Goal: Book appointment/travel/reservation

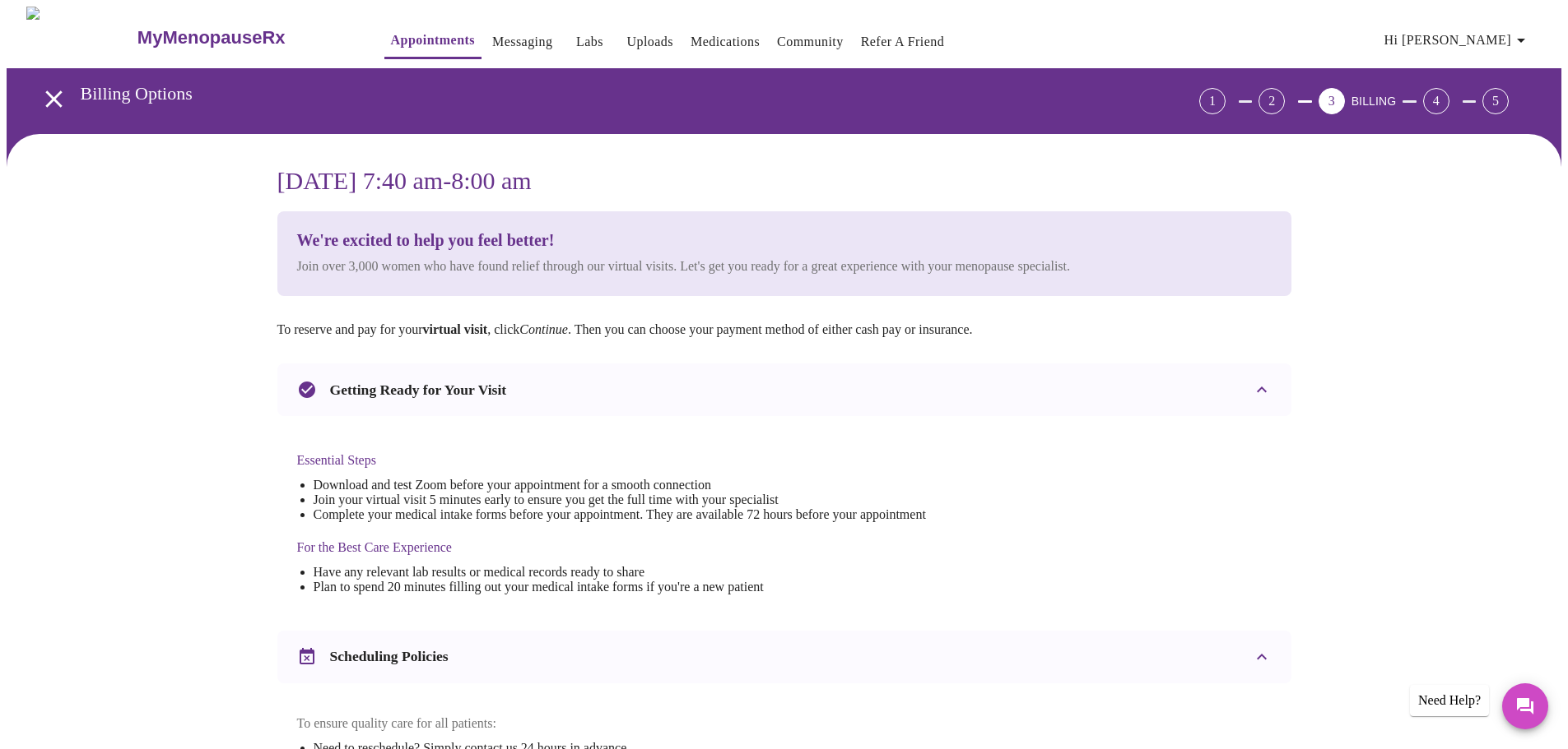
click at [177, 30] on h3 "MyMenopauseRx" at bounding box center [212, 37] width 148 height 22
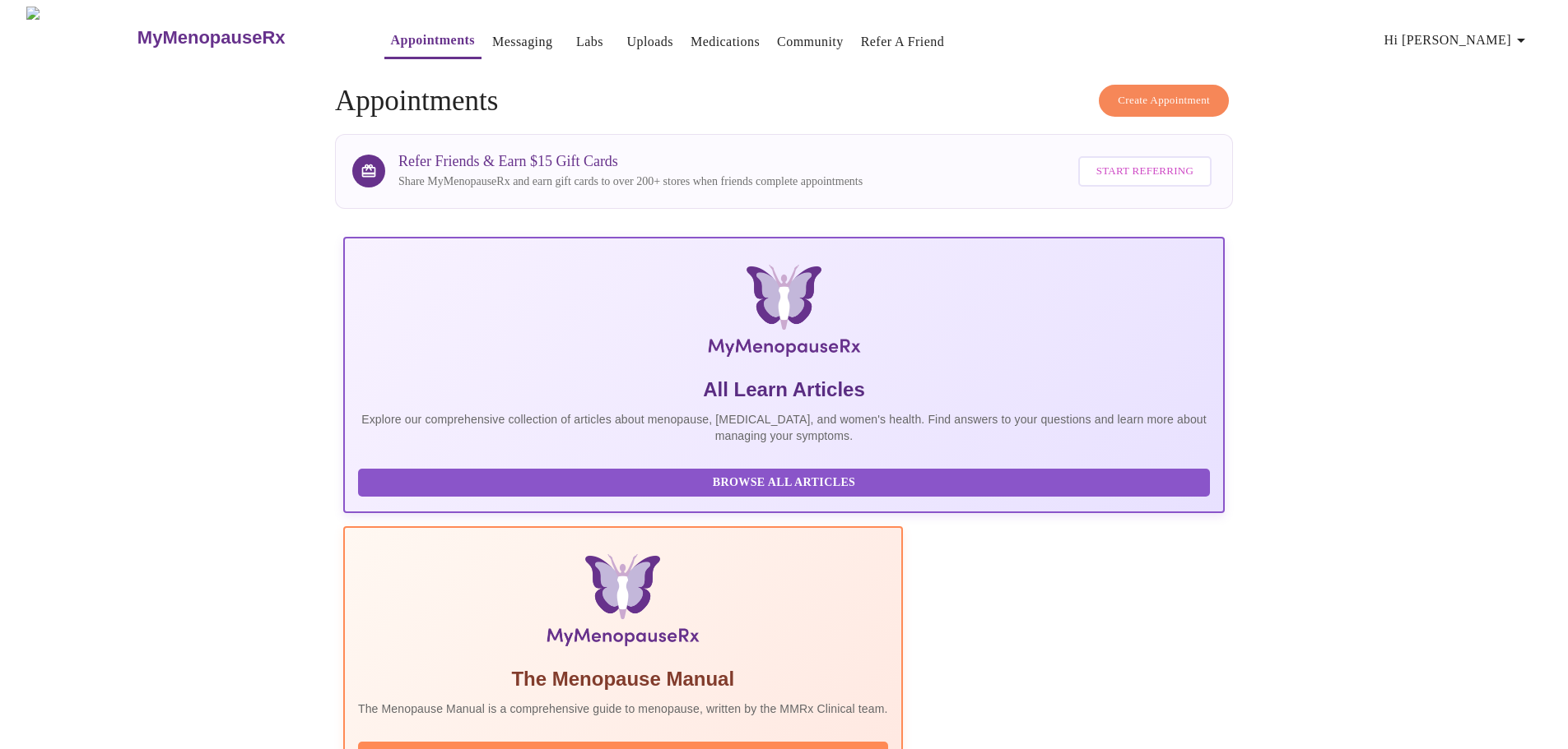
click at [165, 31] on h3 "MyMenopauseRx" at bounding box center [212, 37] width 148 height 22
click at [1525, 37] on icon "button" at bounding box center [1520, 40] width 20 height 20
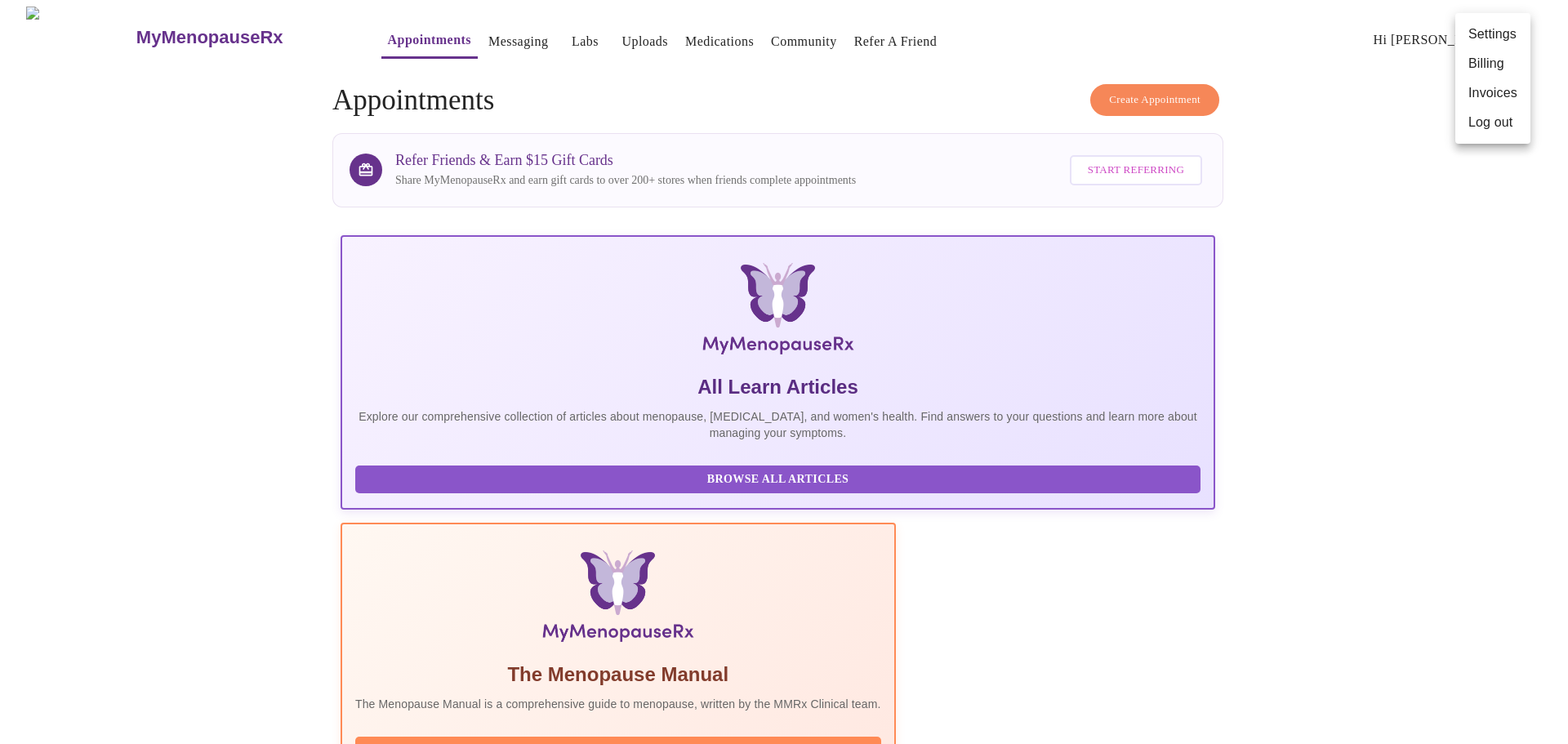
click at [1486, 342] on div at bounding box center [784, 372] width 1568 height 744
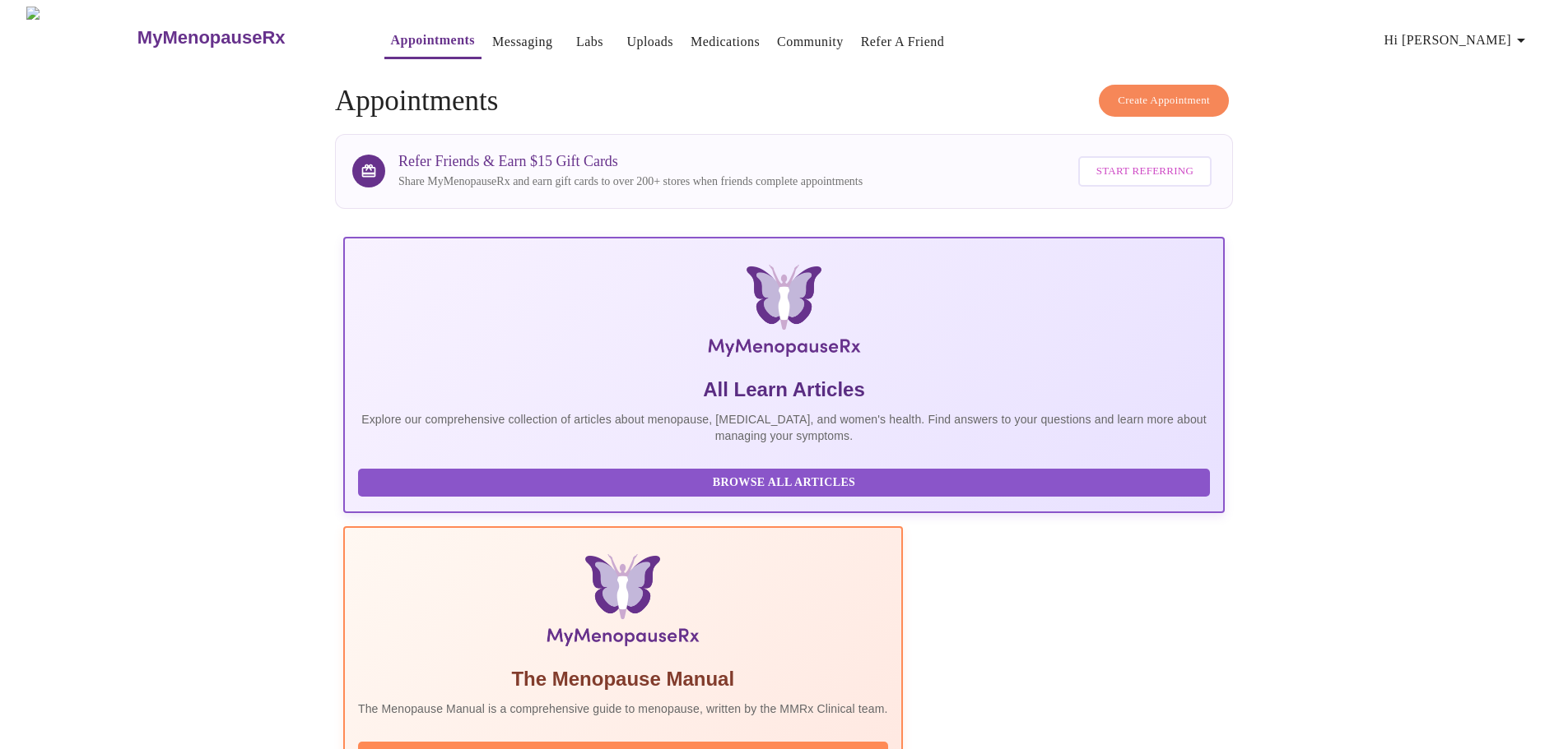
click at [492, 40] on link "Messaging" at bounding box center [522, 42] width 60 height 23
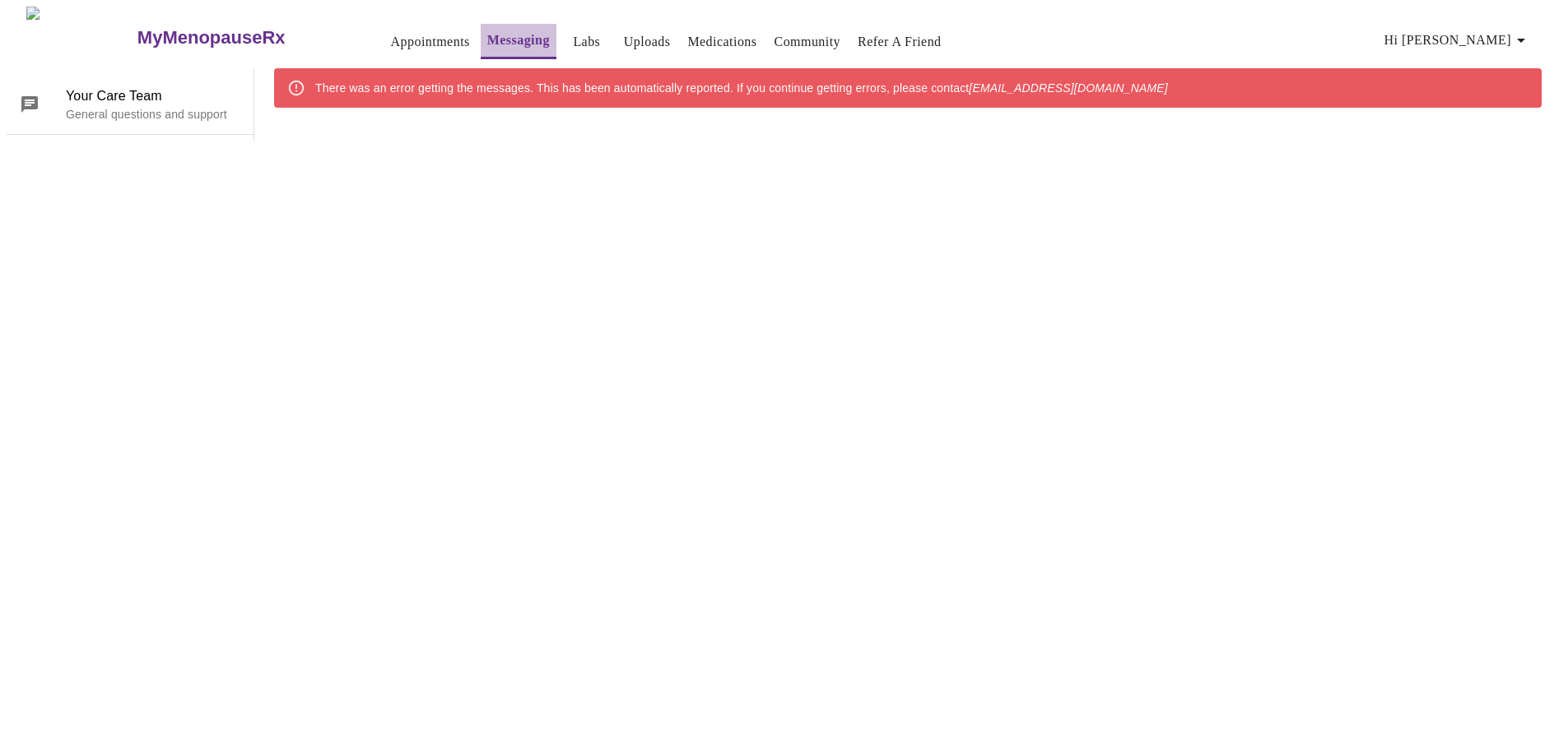
click at [487, 32] on link "Messaging" at bounding box center [518, 40] width 63 height 23
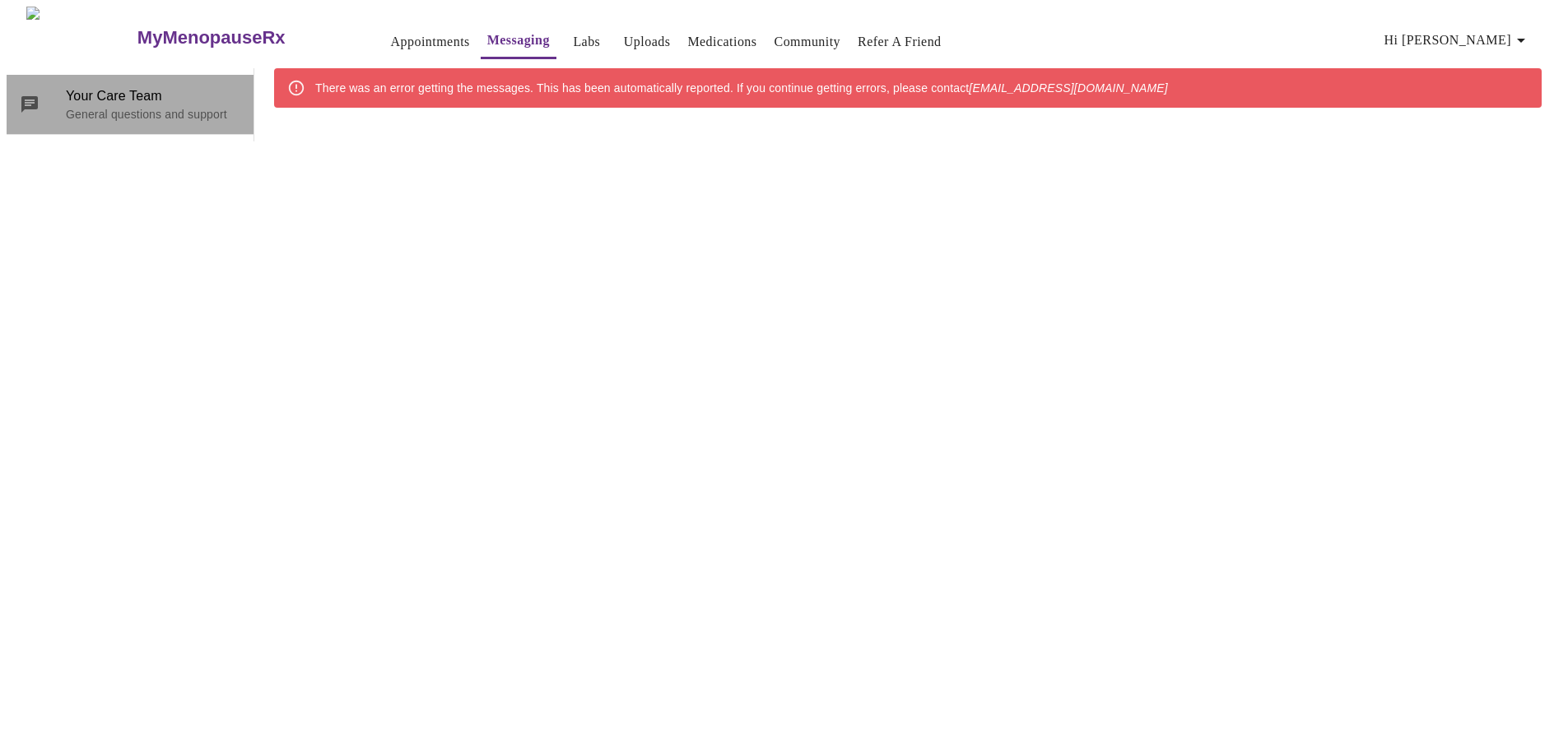
click at [90, 111] on p "General questions and support" at bounding box center [153, 114] width 174 height 17
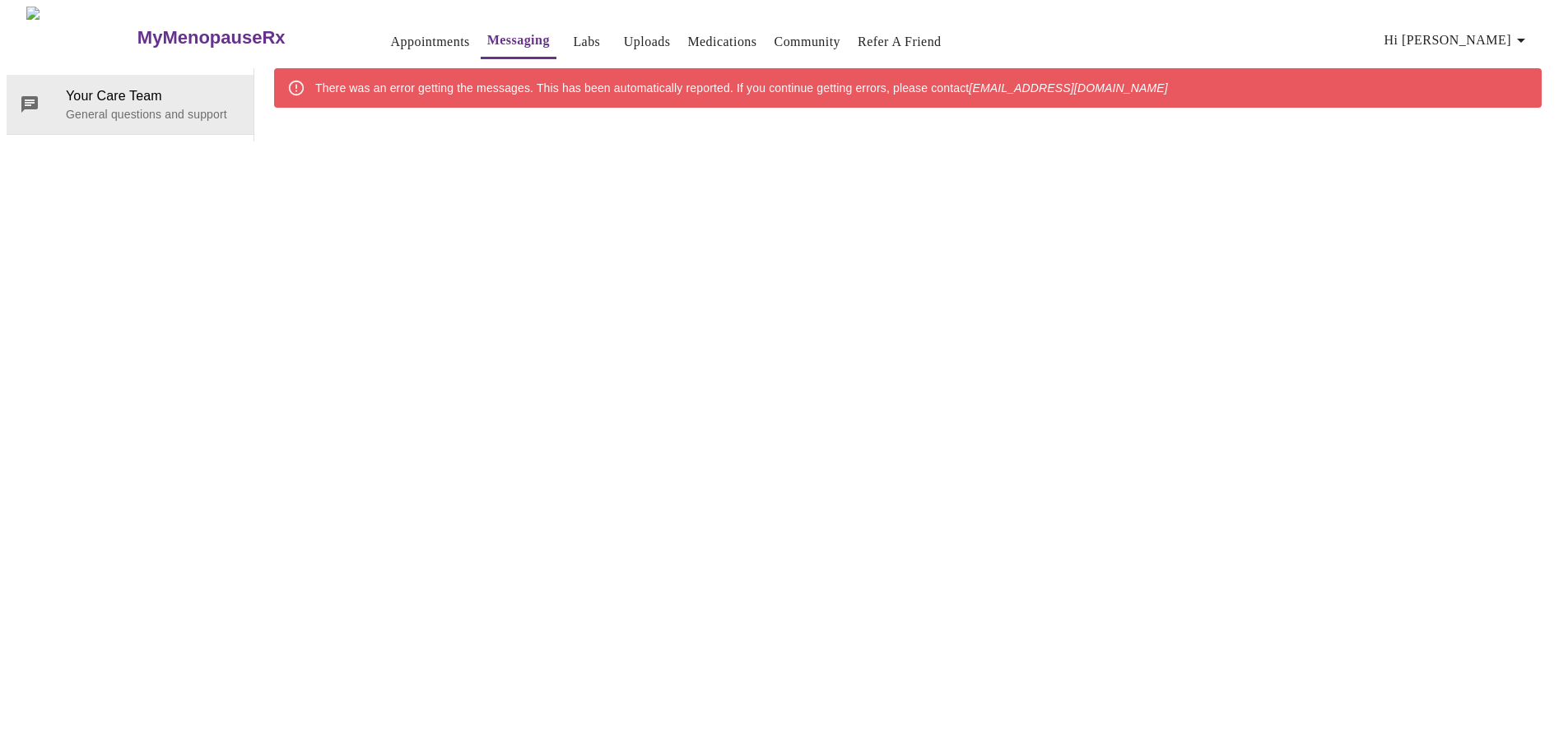
click at [402, 37] on link "Appointments" at bounding box center [430, 42] width 79 height 23
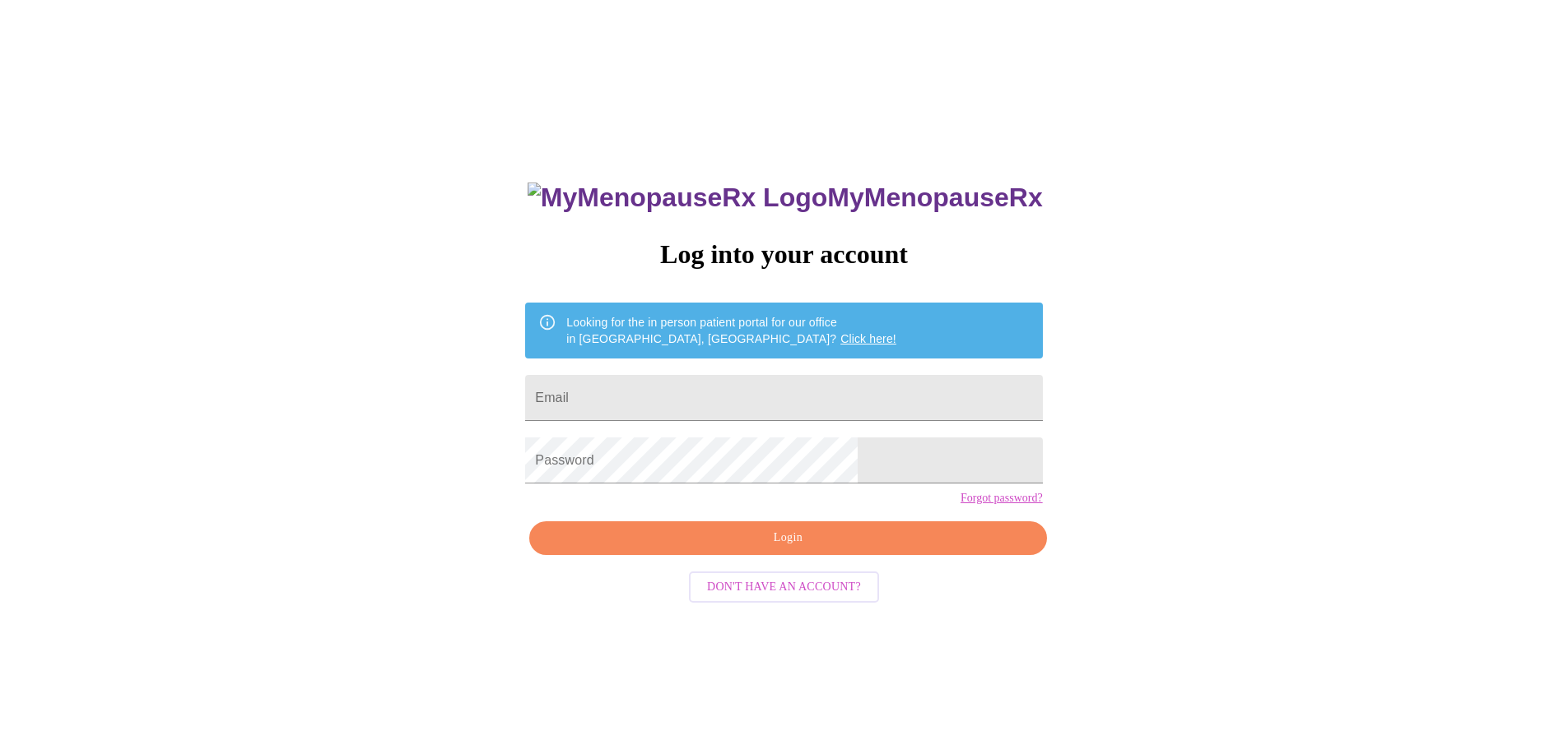
click at [840, 332] on link "Click here!" at bounding box center [868, 339] width 56 height 13
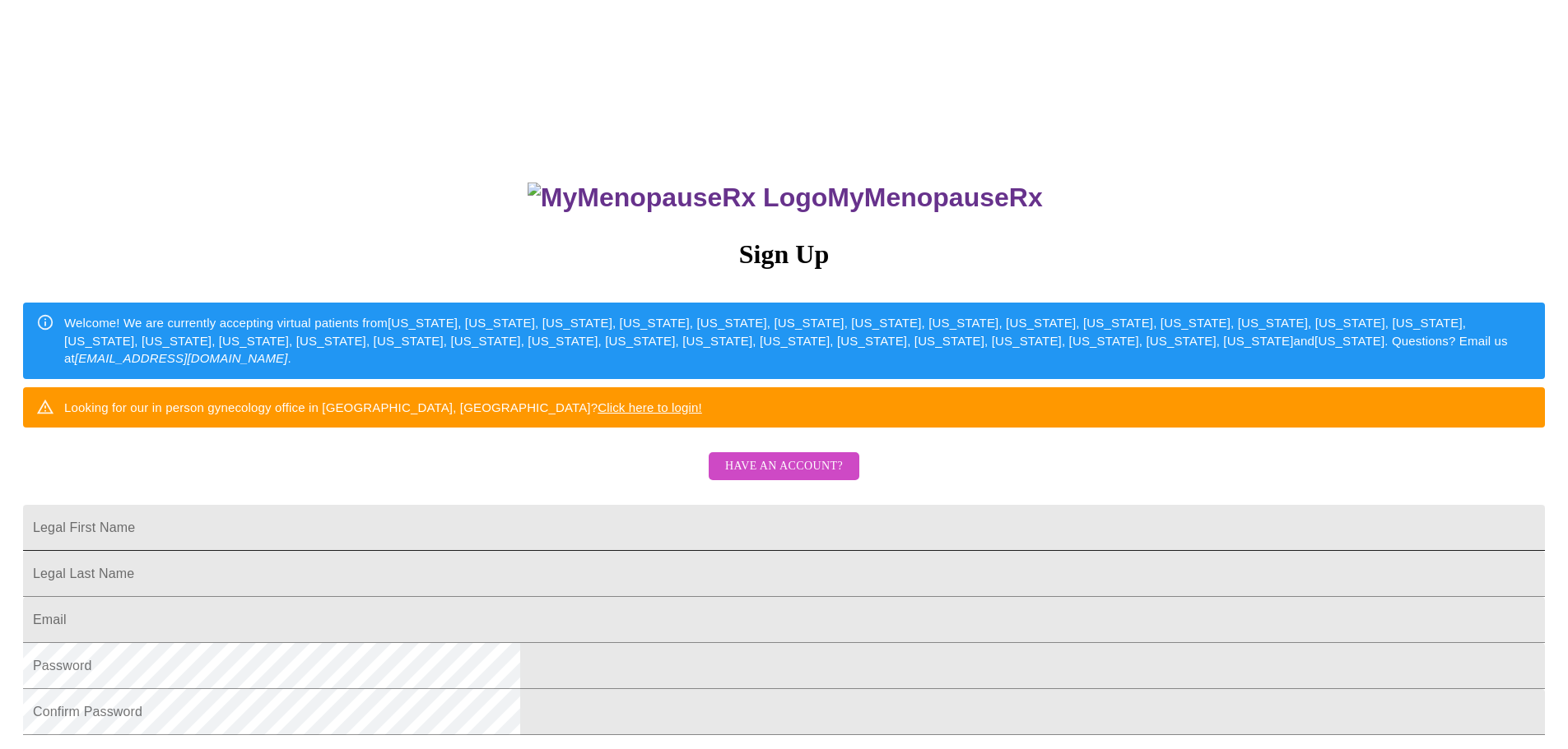
click at [641, 551] on input "Legal First Name" at bounding box center [784, 527] width 1522 height 46
click at [773, 477] on span "Have an account?" at bounding box center [784, 467] width 118 height 21
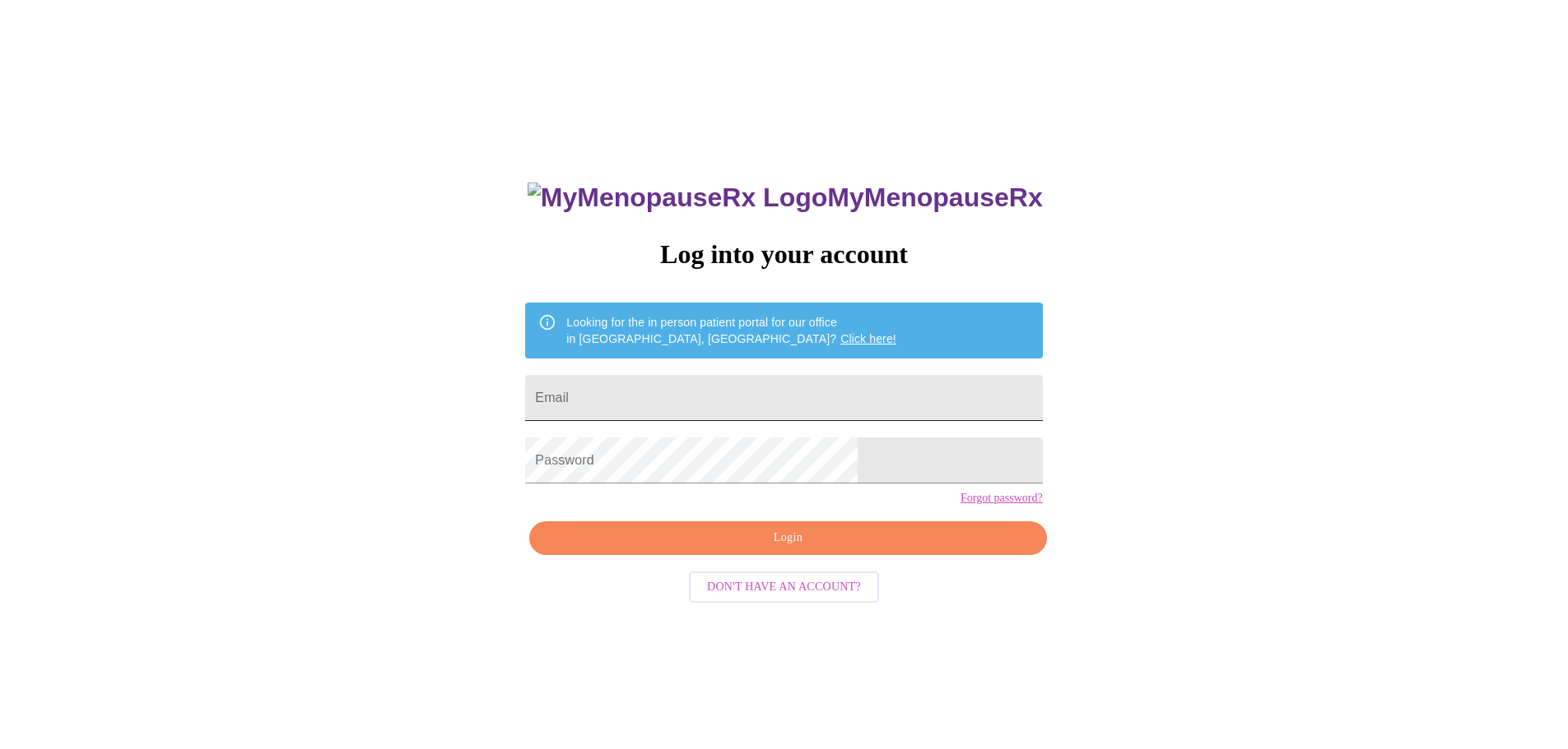
click at [702, 391] on input "Email" at bounding box center [784, 398] width 517 height 46
type input "kellyolson14@me.com"
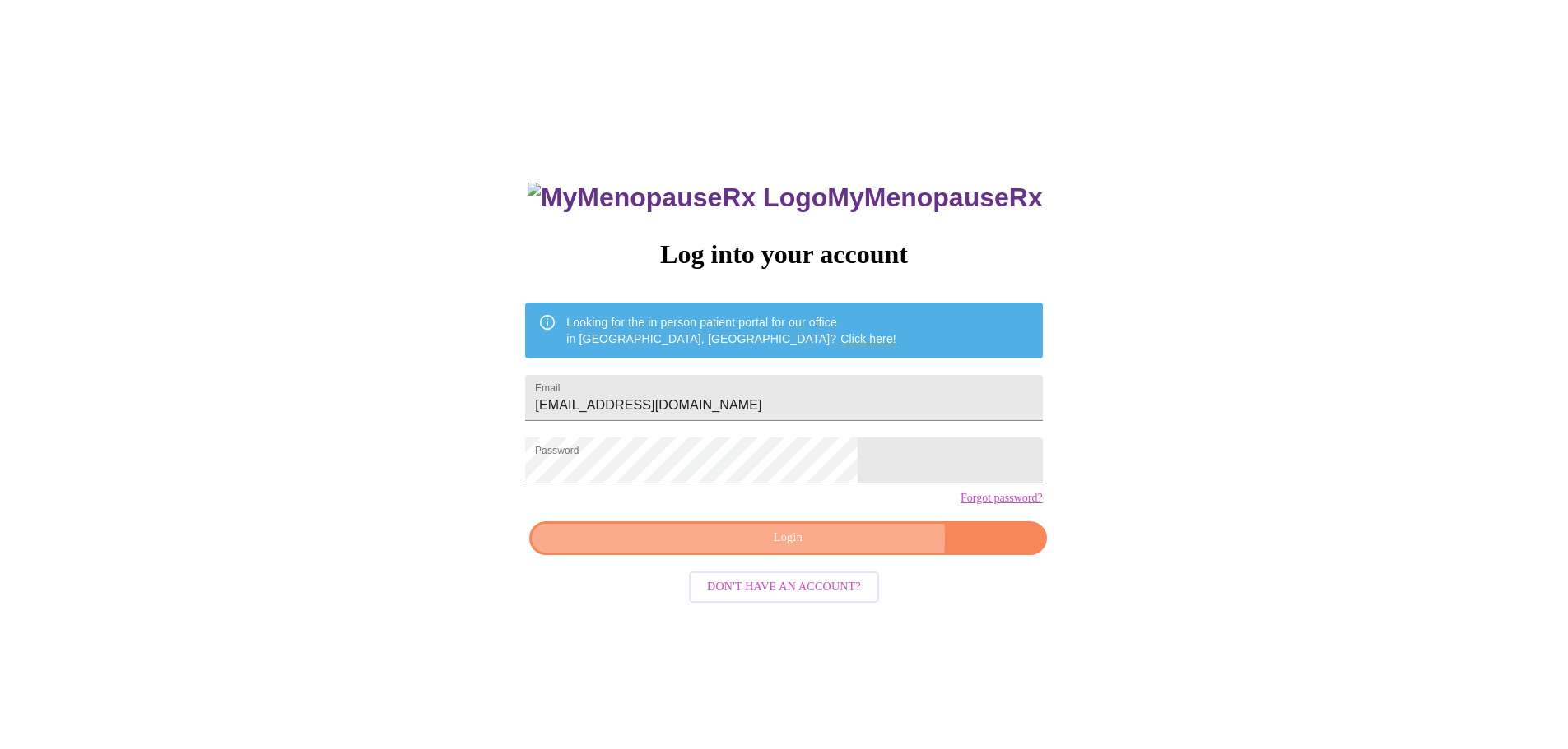
click at [831, 549] on span "Login" at bounding box center [787, 538] width 479 height 21
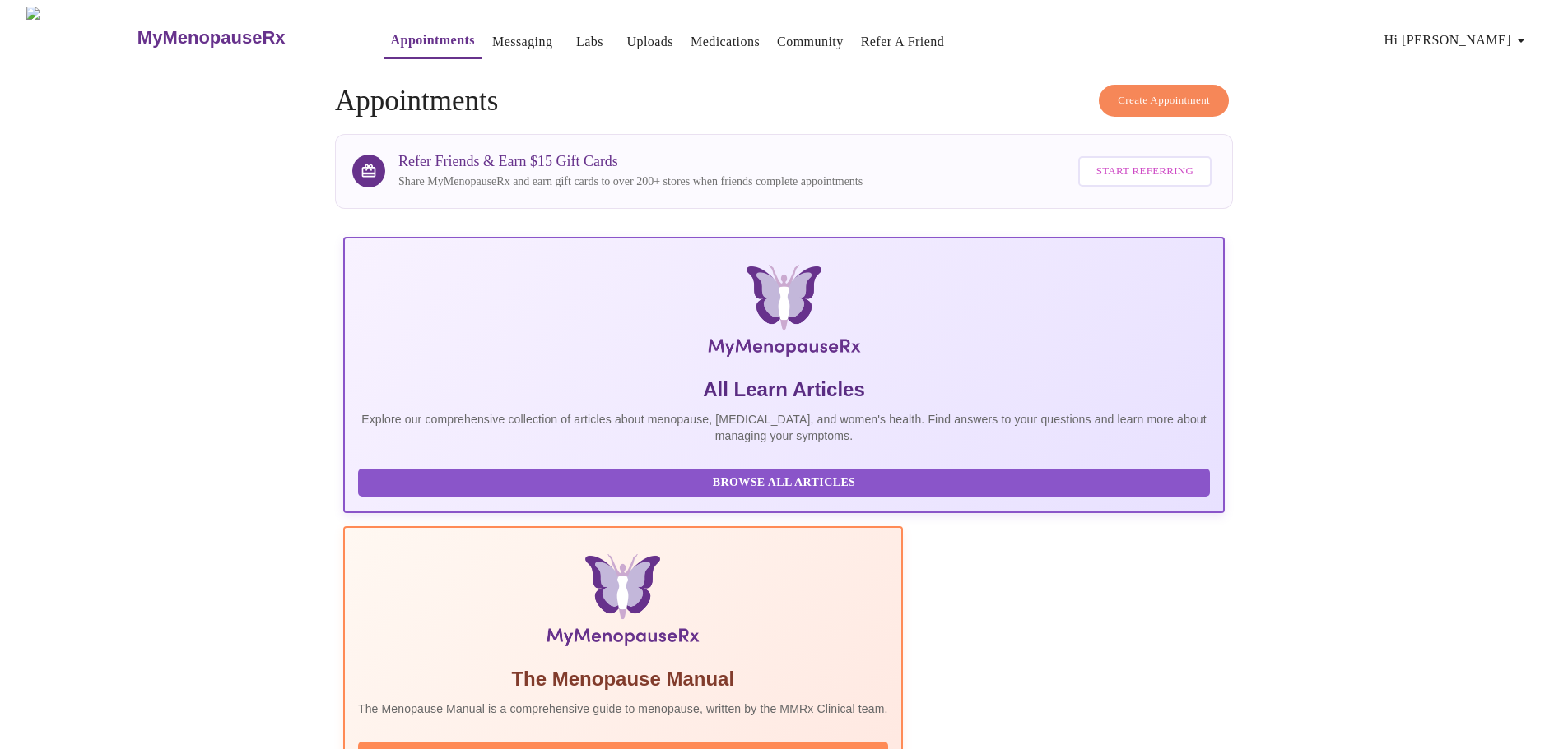
click at [1145, 103] on span "Create Appointment" at bounding box center [1163, 101] width 92 height 19
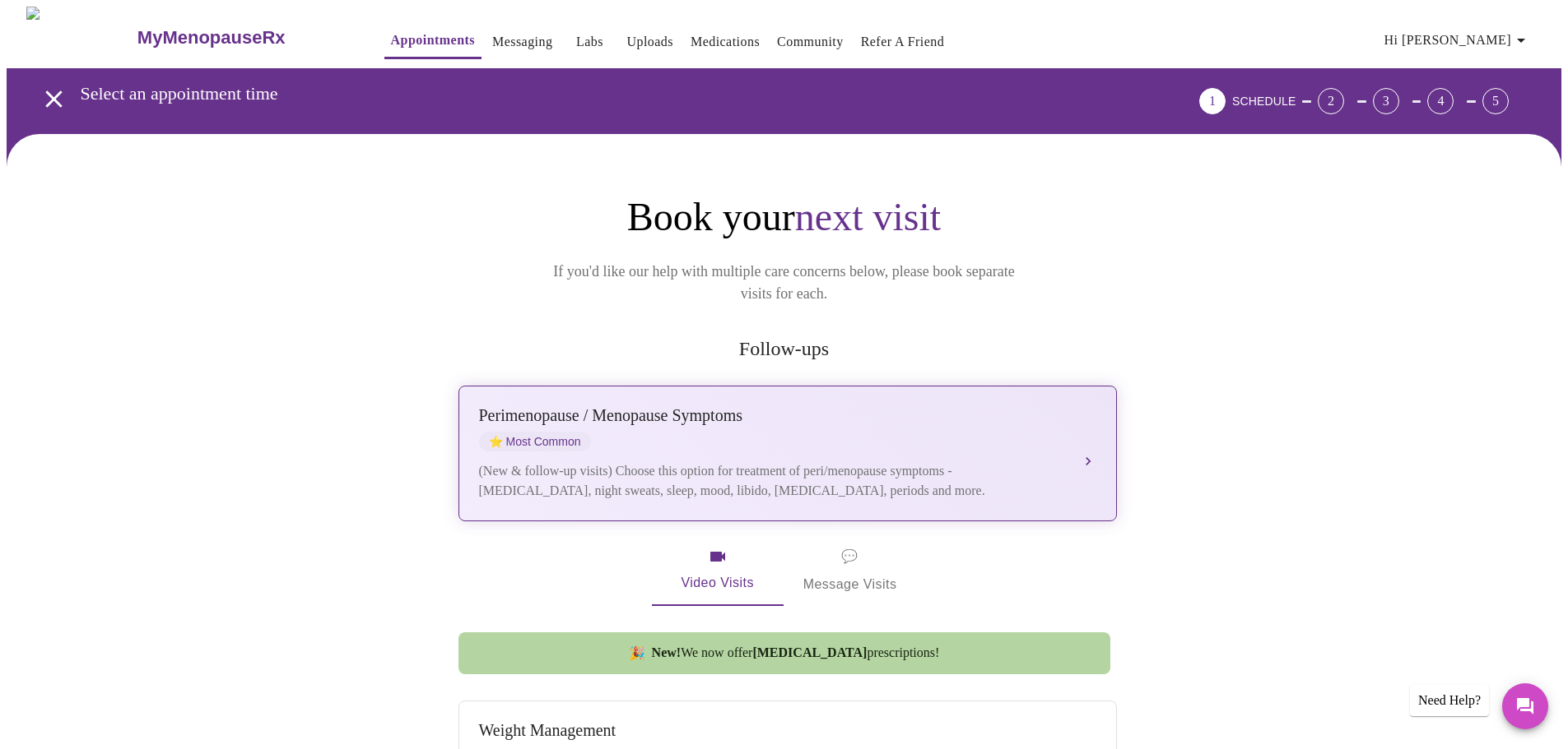
click at [684, 462] on div "(New & follow-up visits) Choose this option for treatment of peri/menopause sym…" at bounding box center [771, 481] width 584 height 39
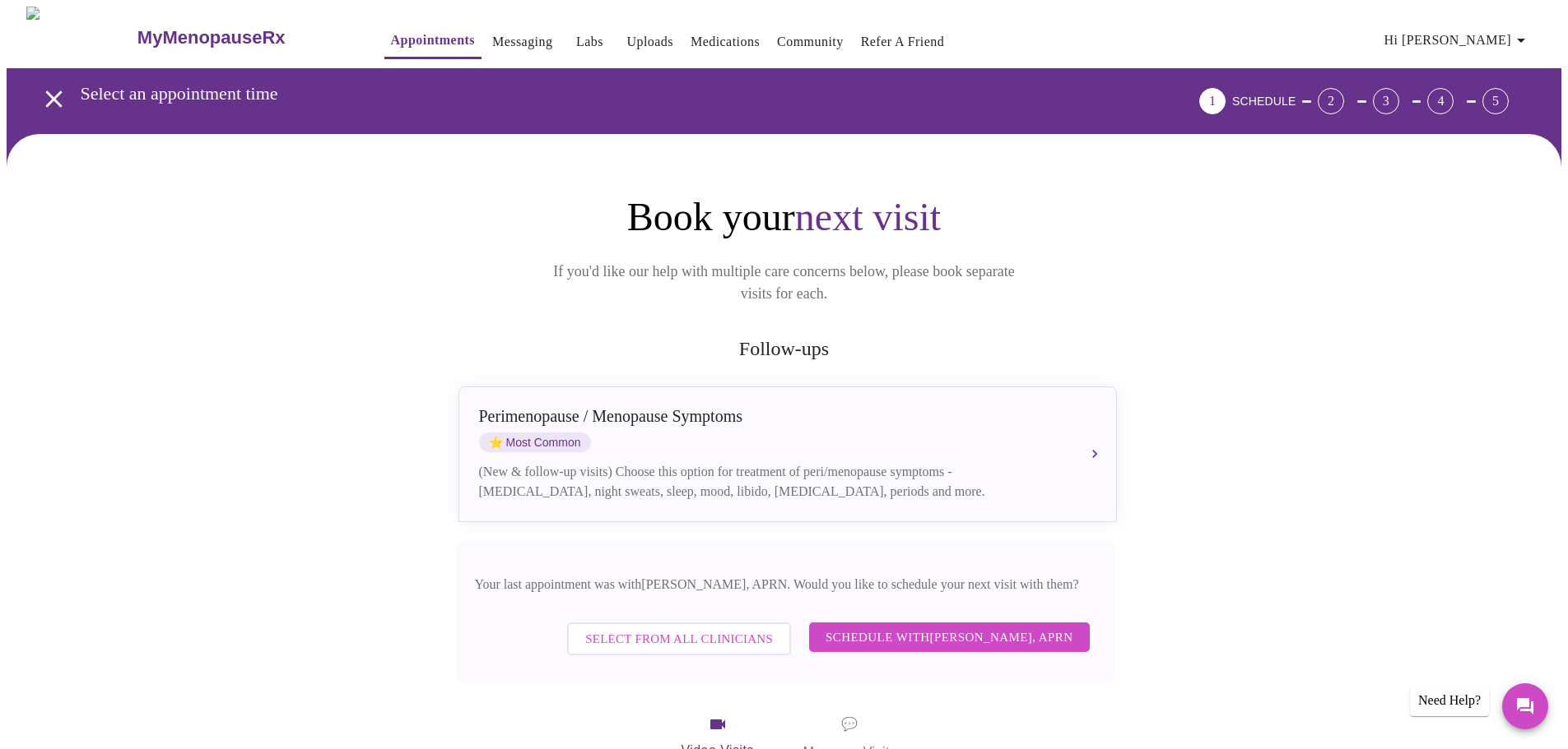
click at [969, 626] on span "Schedule with [PERSON_NAME], APRN" at bounding box center [949, 637] width 247 height 22
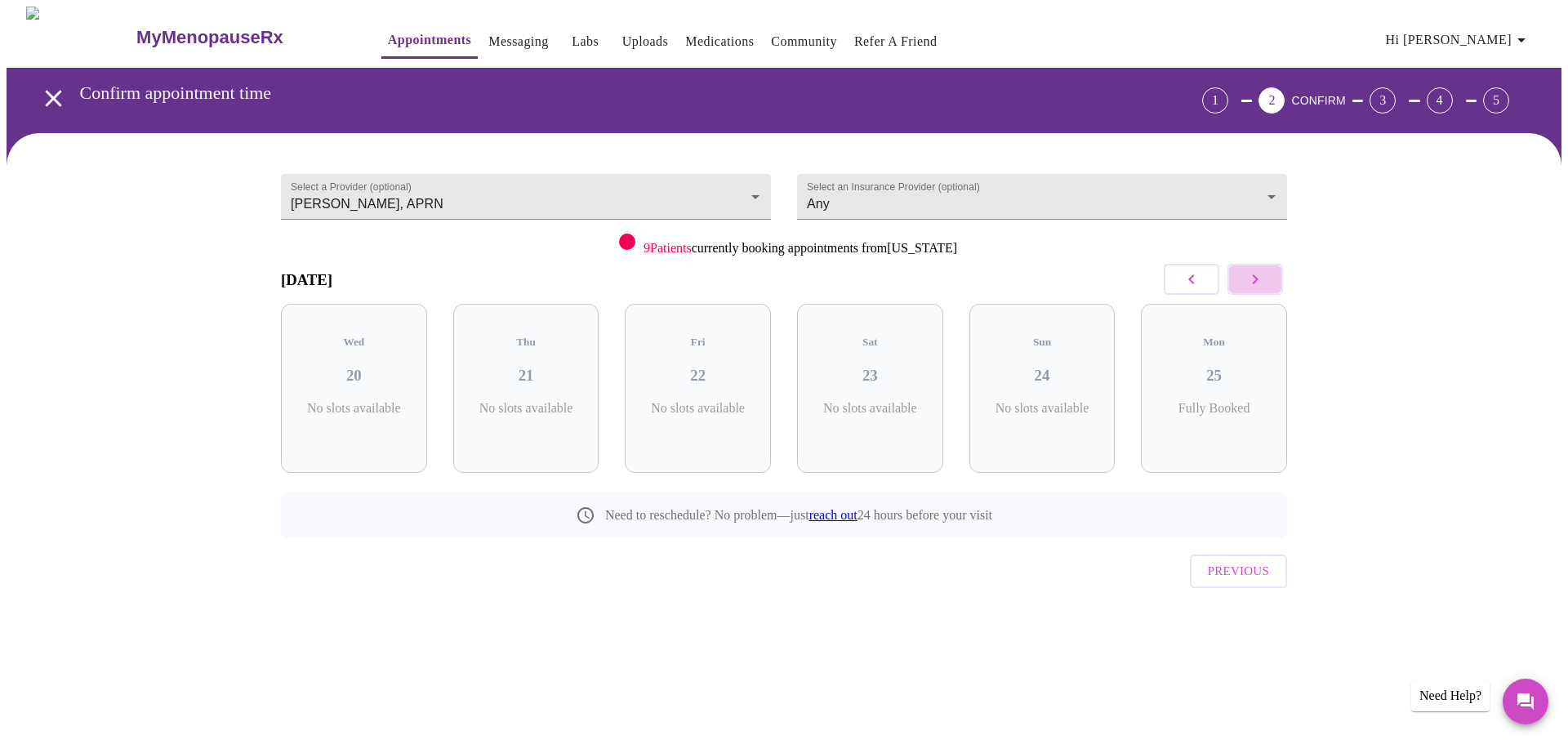
click at [1254, 281] on icon "button" at bounding box center [1255, 279] width 20 height 20
click at [687, 366] on h3 "02" at bounding box center [697, 375] width 120 height 18
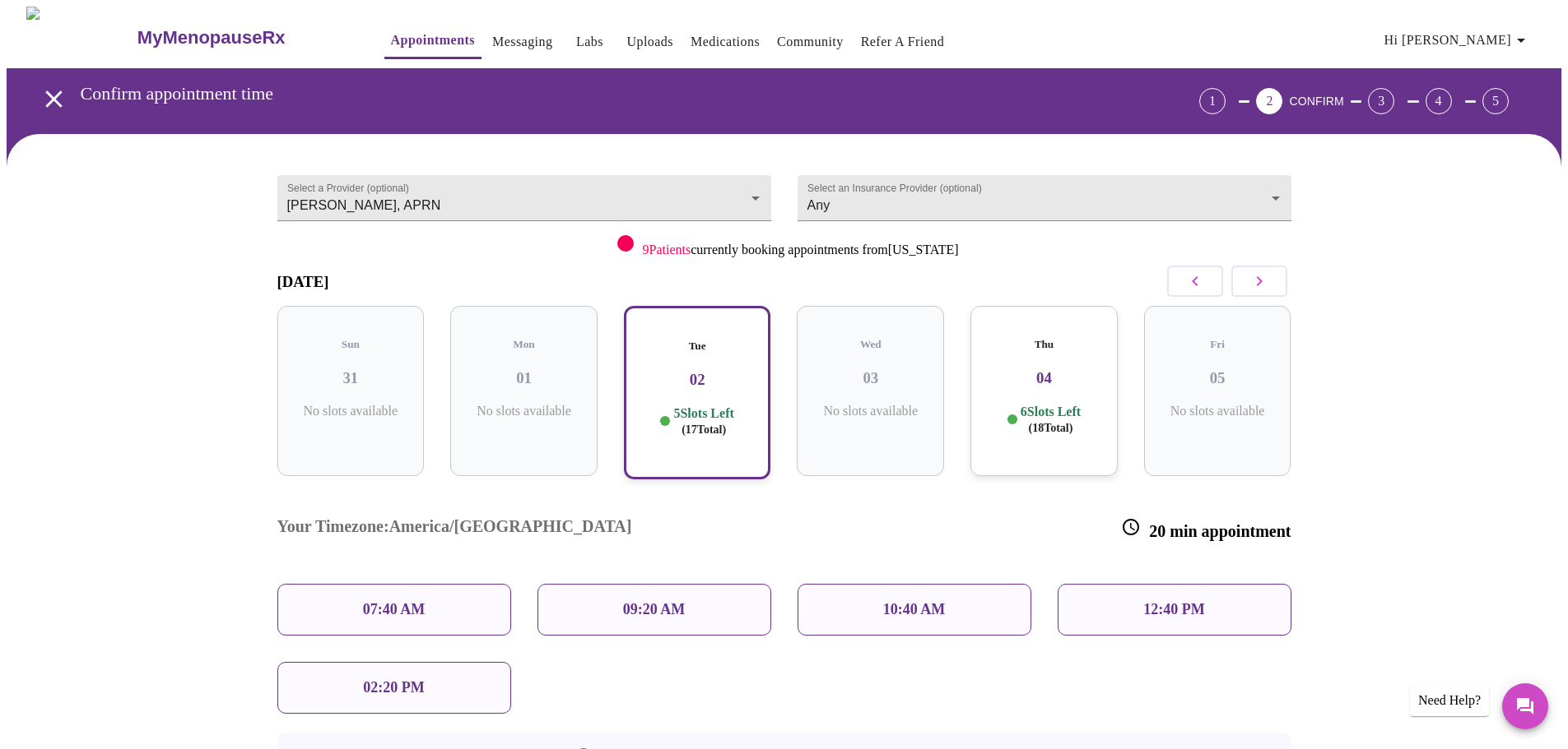
click at [347, 584] on div "07:40 AM" at bounding box center [394, 609] width 234 height 51
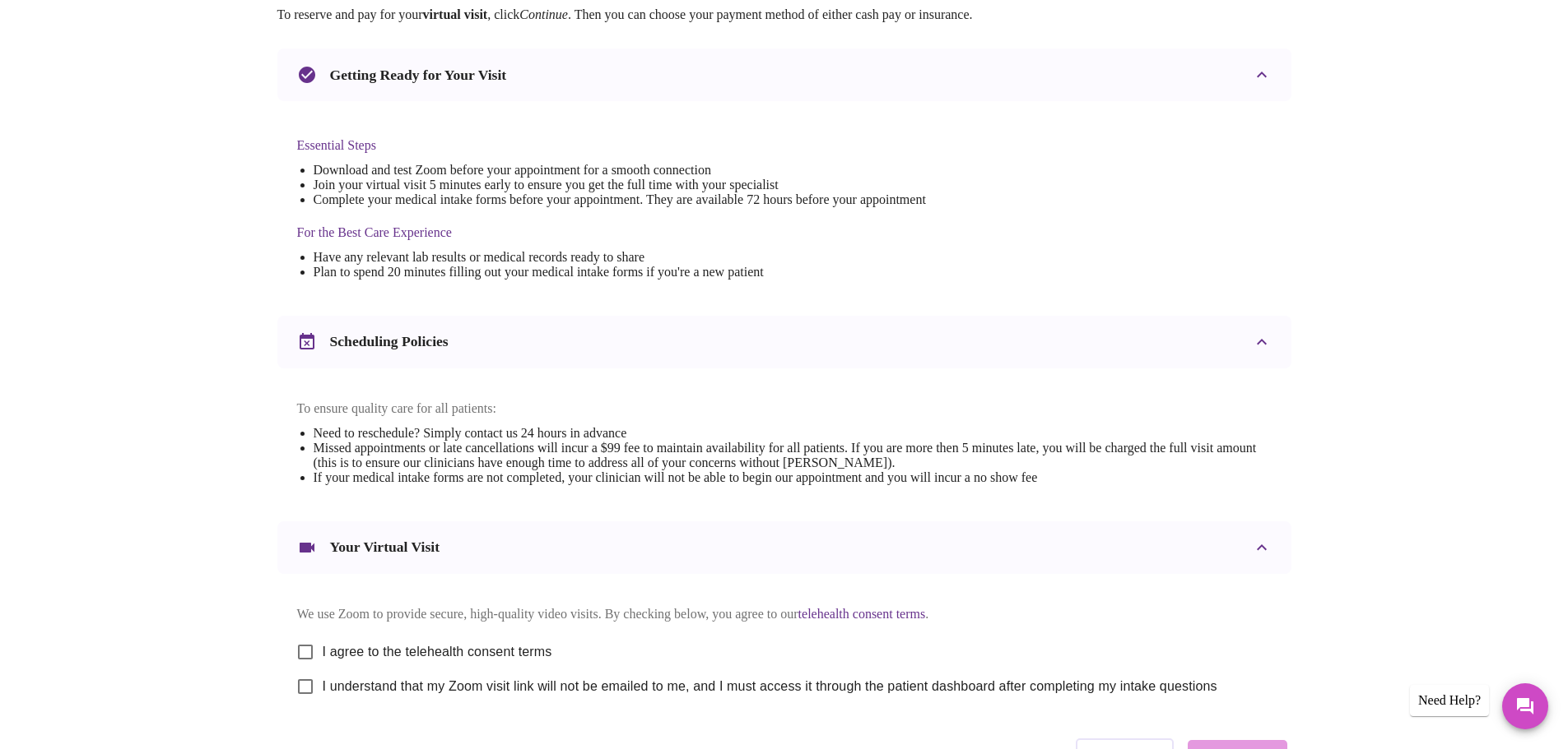
scroll to position [444, 0]
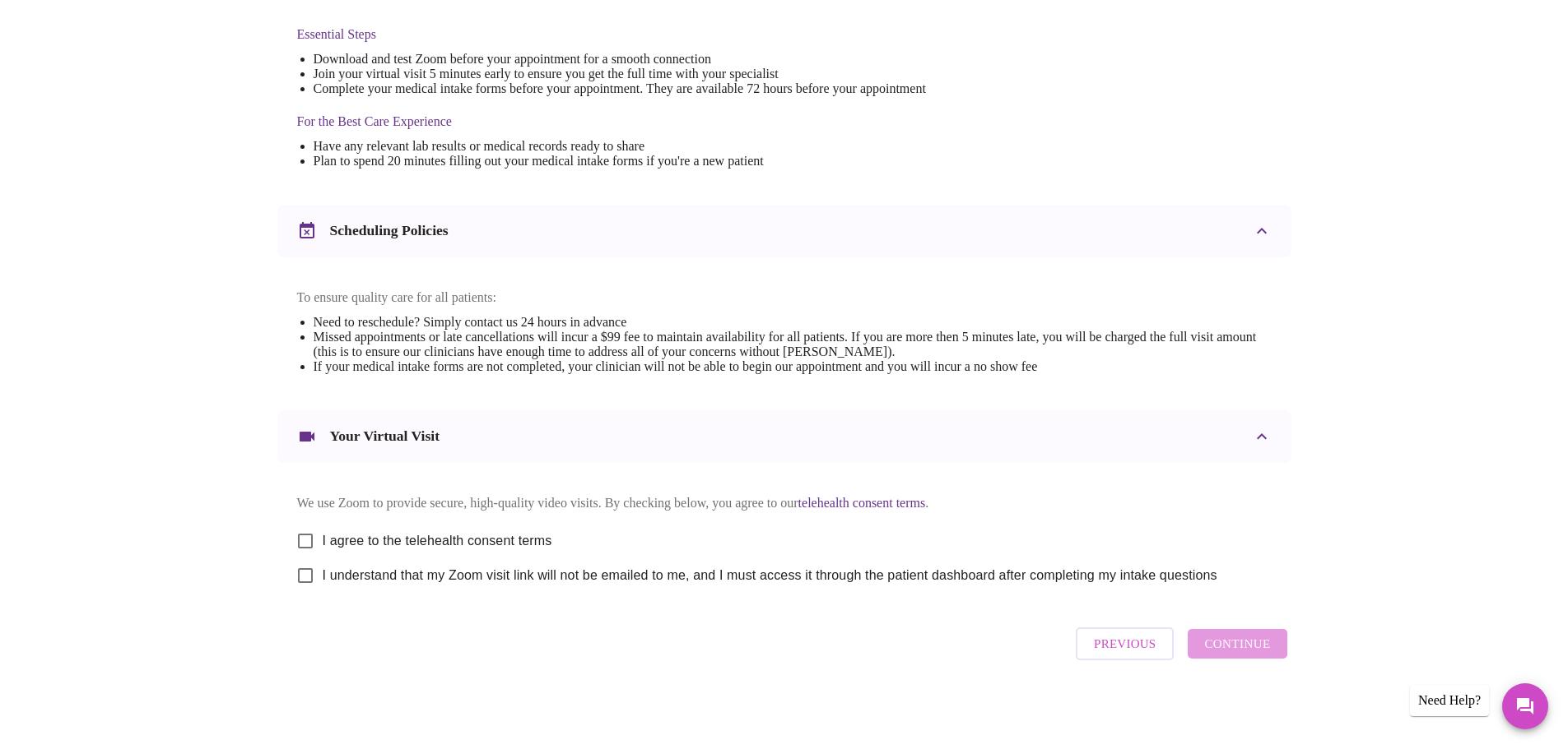
click at [302, 538] on input "I agree to the telehealth consent terms" at bounding box center [305, 541] width 35 height 35
checkbox input "true"
click at [303, 570] on input "I understand that my Zoom visit link will not be emailed to me, and I must acce…" at bounding box center [305, 576] width 35 height 35
checkbox input "true"
click at [1228, 650] on span "Continue" at bounding box center [1236, 644] width 66 height 22
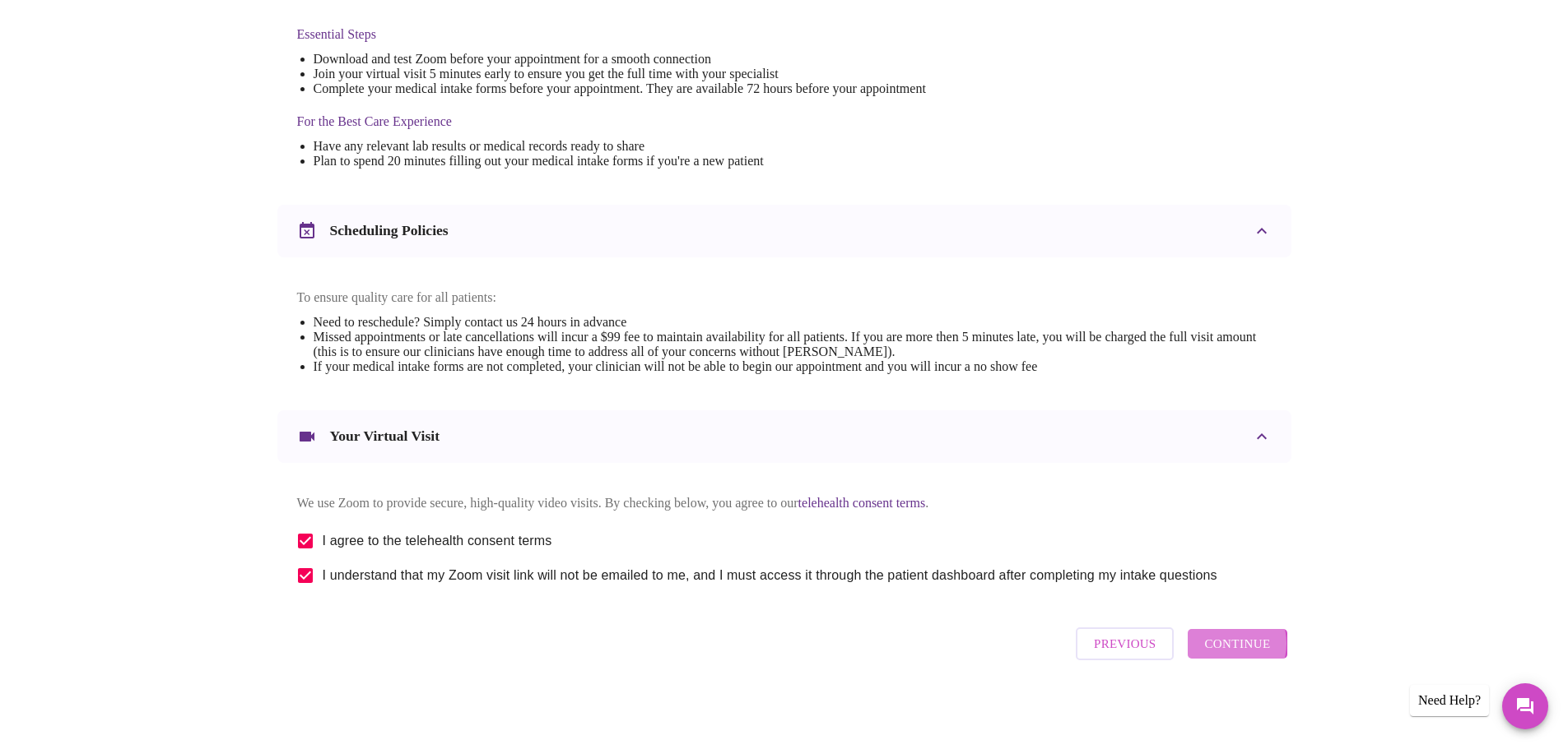
scroll to position [0, 0]
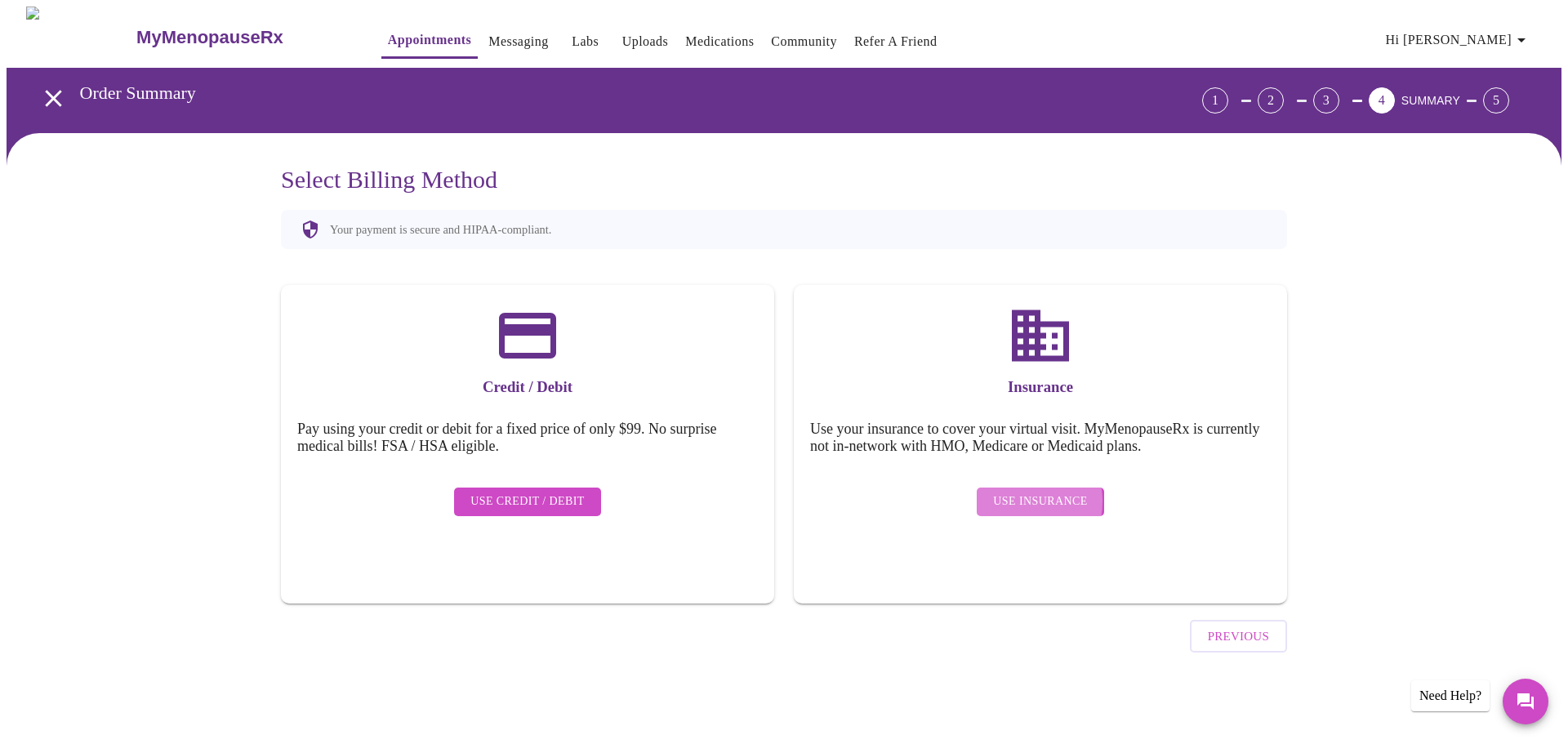
click at [1024, 492] on span "Use Insurance" at bounding box center [1039, 502] width 94 height 20
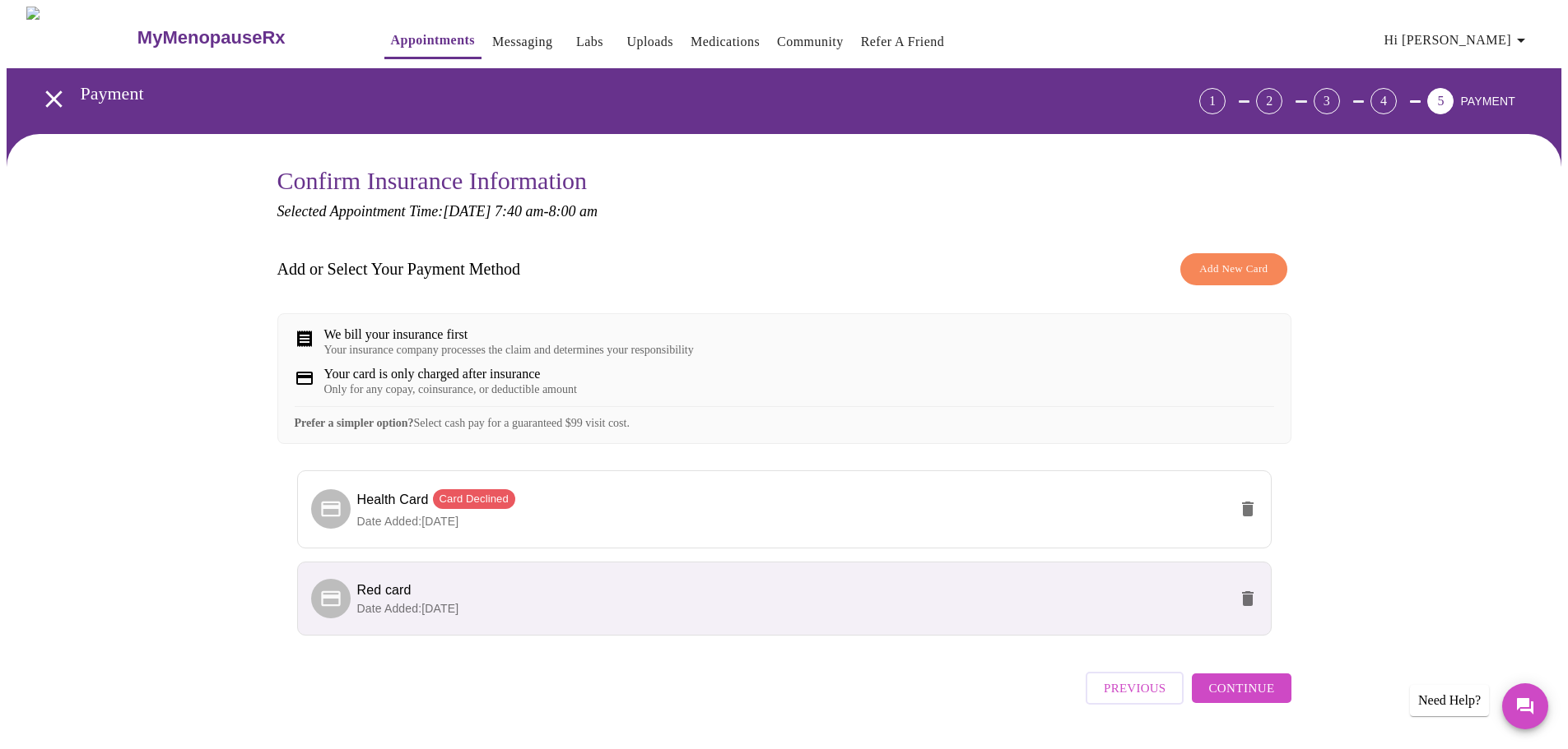
click at [1216, 266] on span "Add New Card" at bounding box center [1233, 270] width 68 height 19
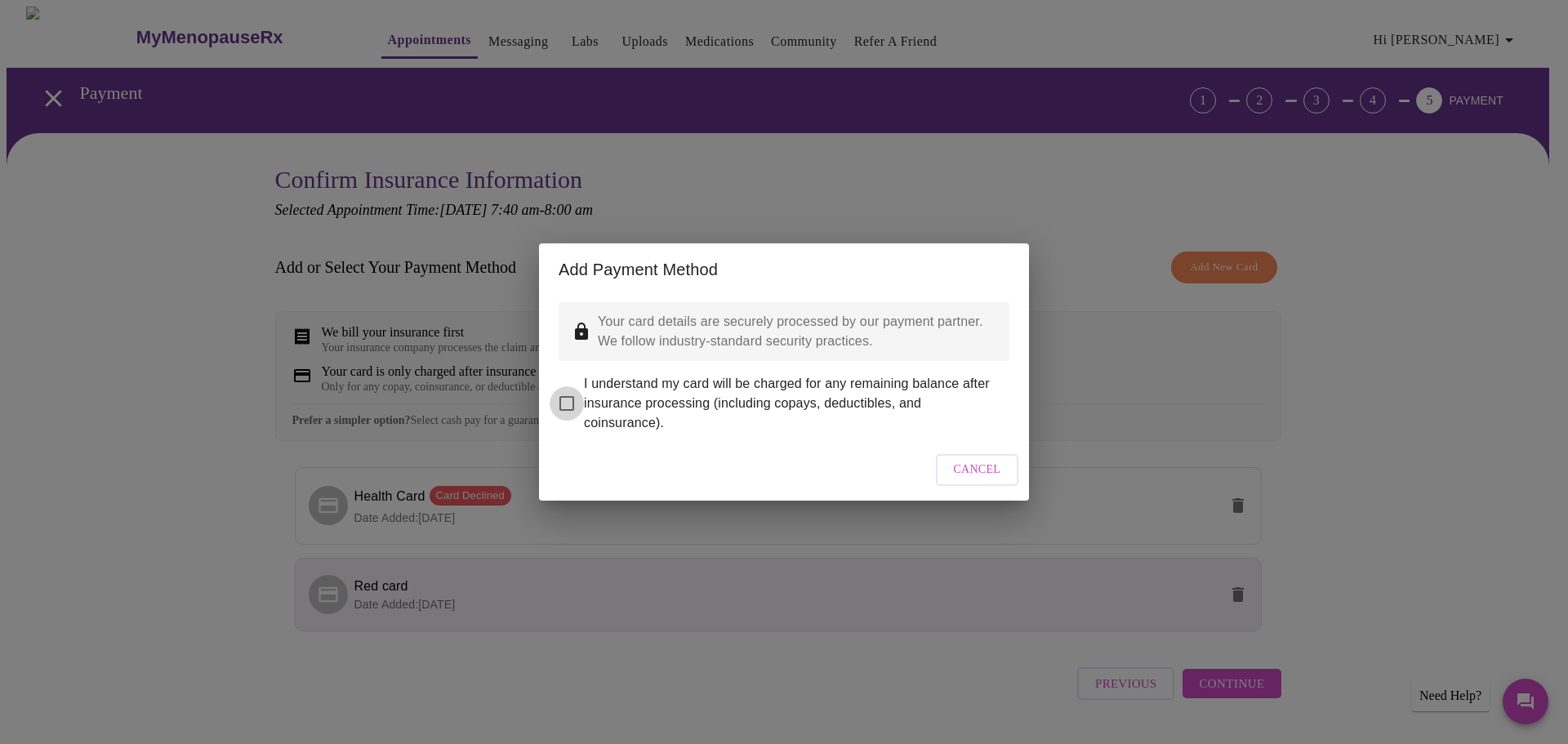
click at [564, 389] on input "I understand my card will be charged for any remaining balance after insurance …" at bounding box center [566, 404] width 34 height 34
checkbox input "true"
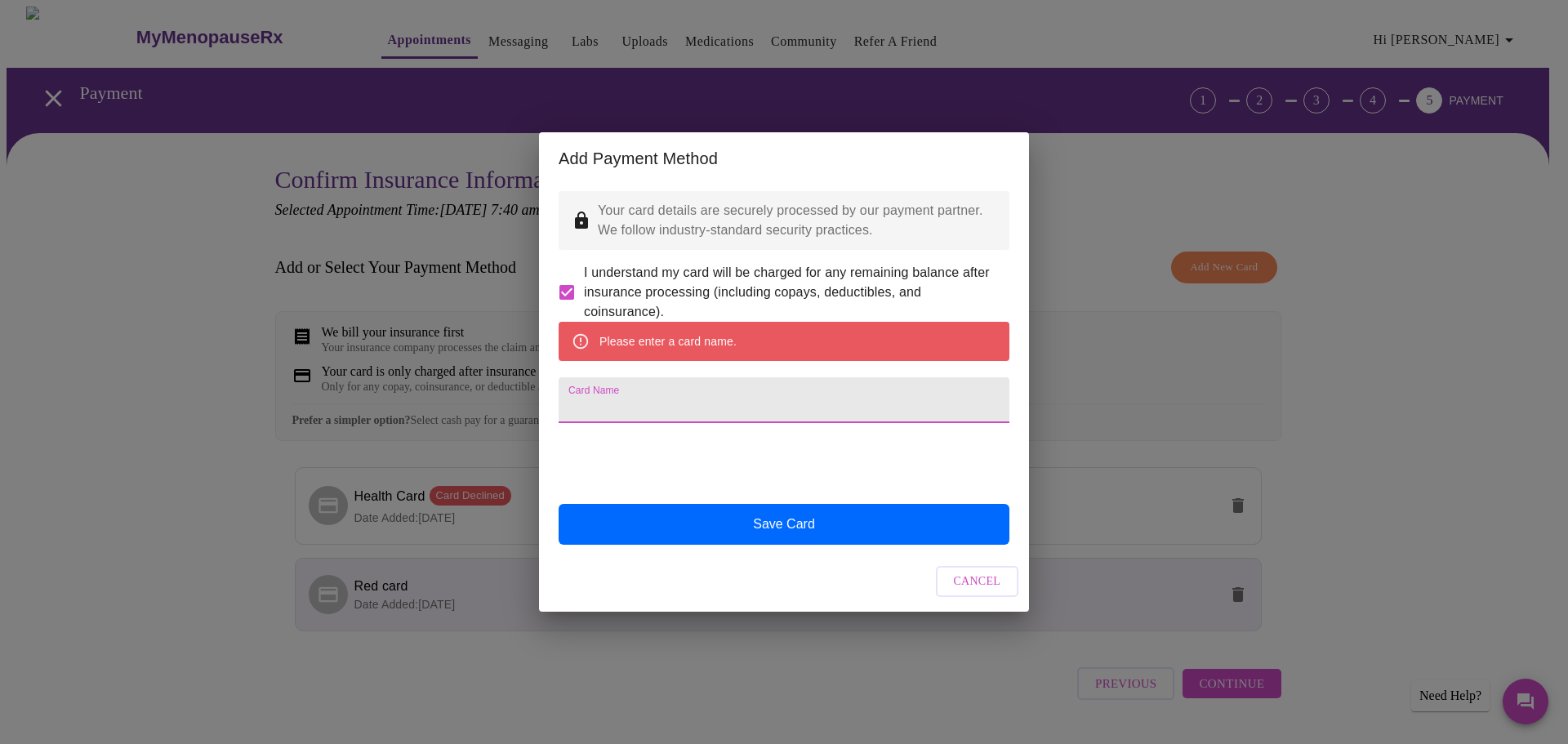
click at [576, 402] on input "Card Name" at bounding box center [784, 400] width 451 height 46
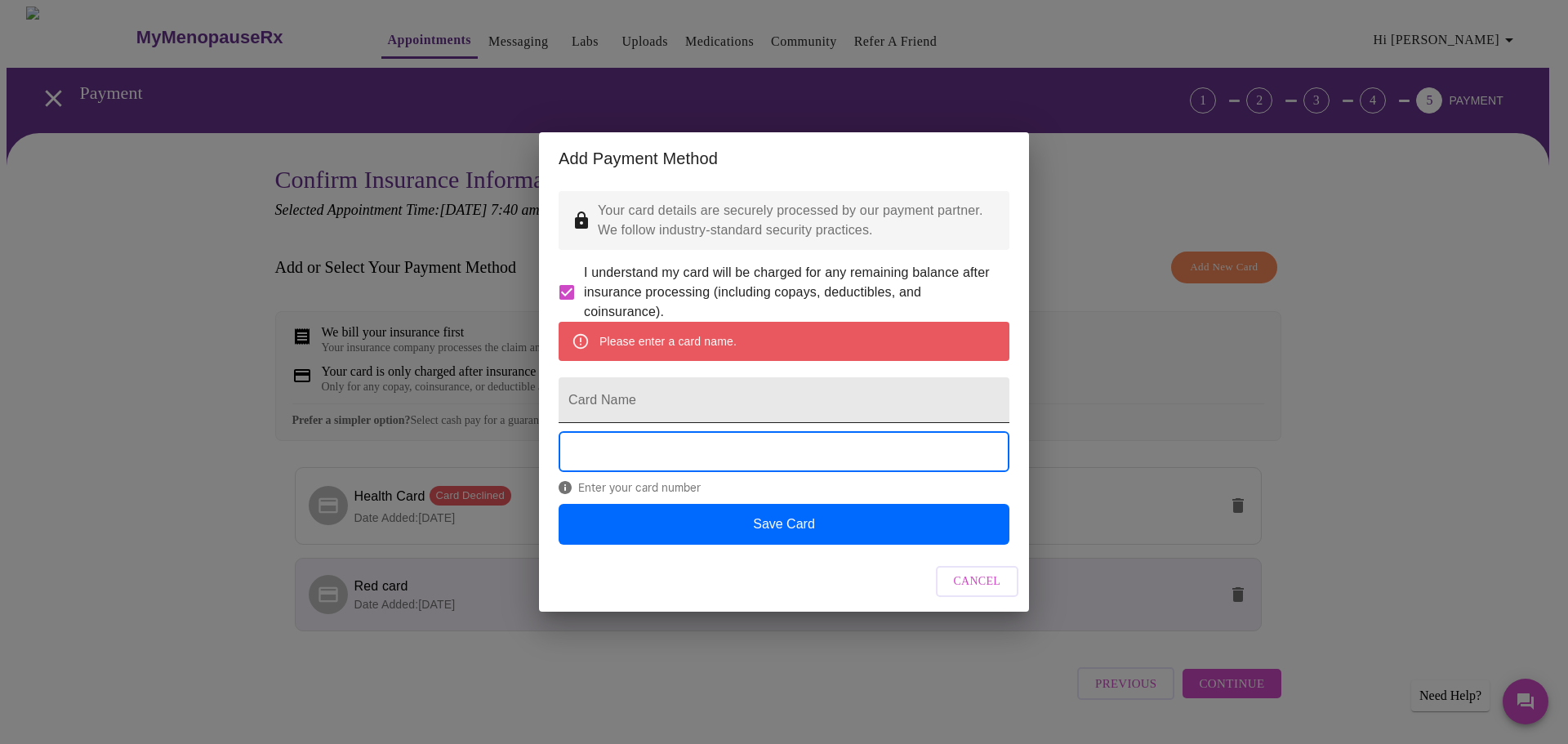
click at [595, 410] on input "Card Name" at bounding box center [784, 400] width 451 height 46
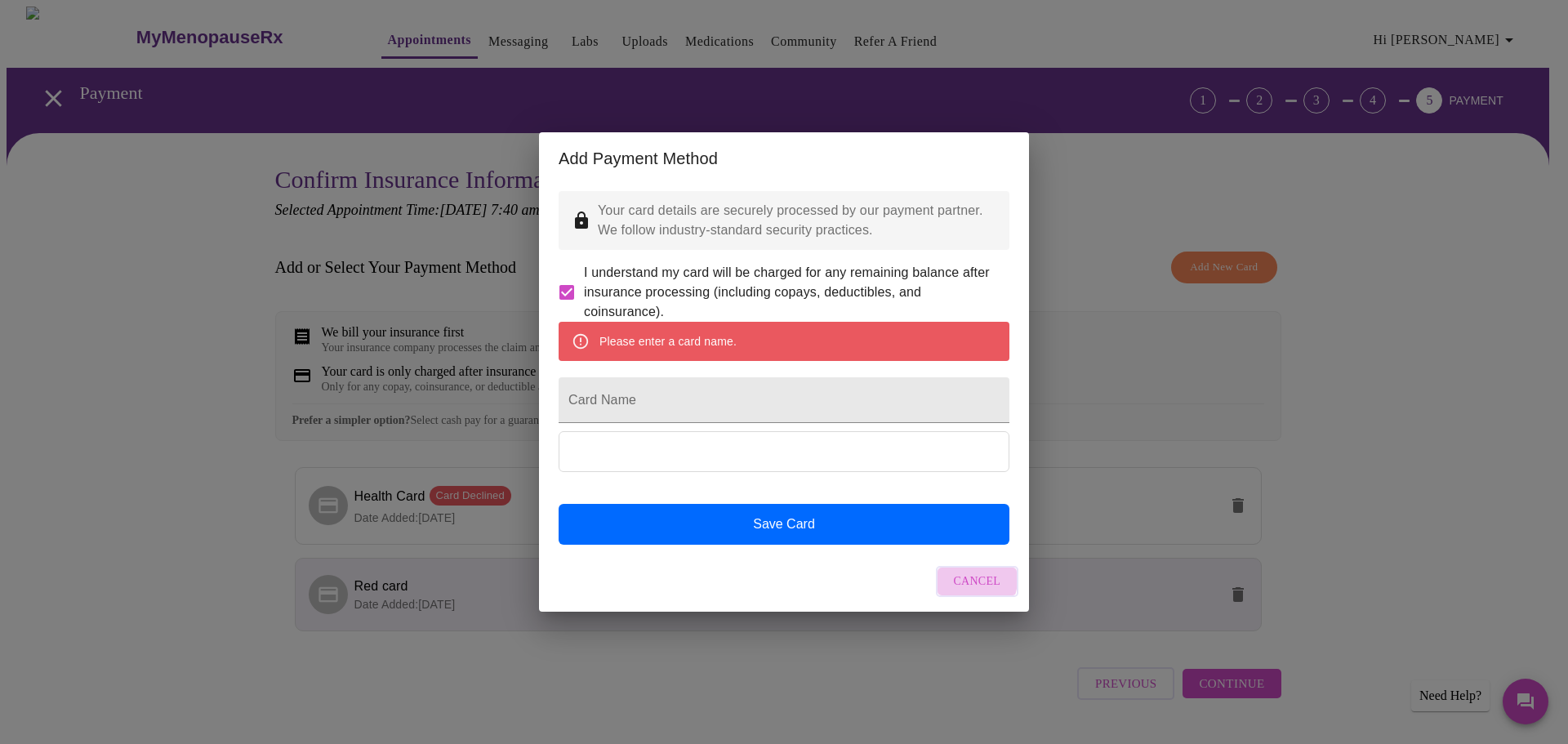
click at [962, 592] on span "Cancel" at bounding box center [977, 582] width 47 height 20
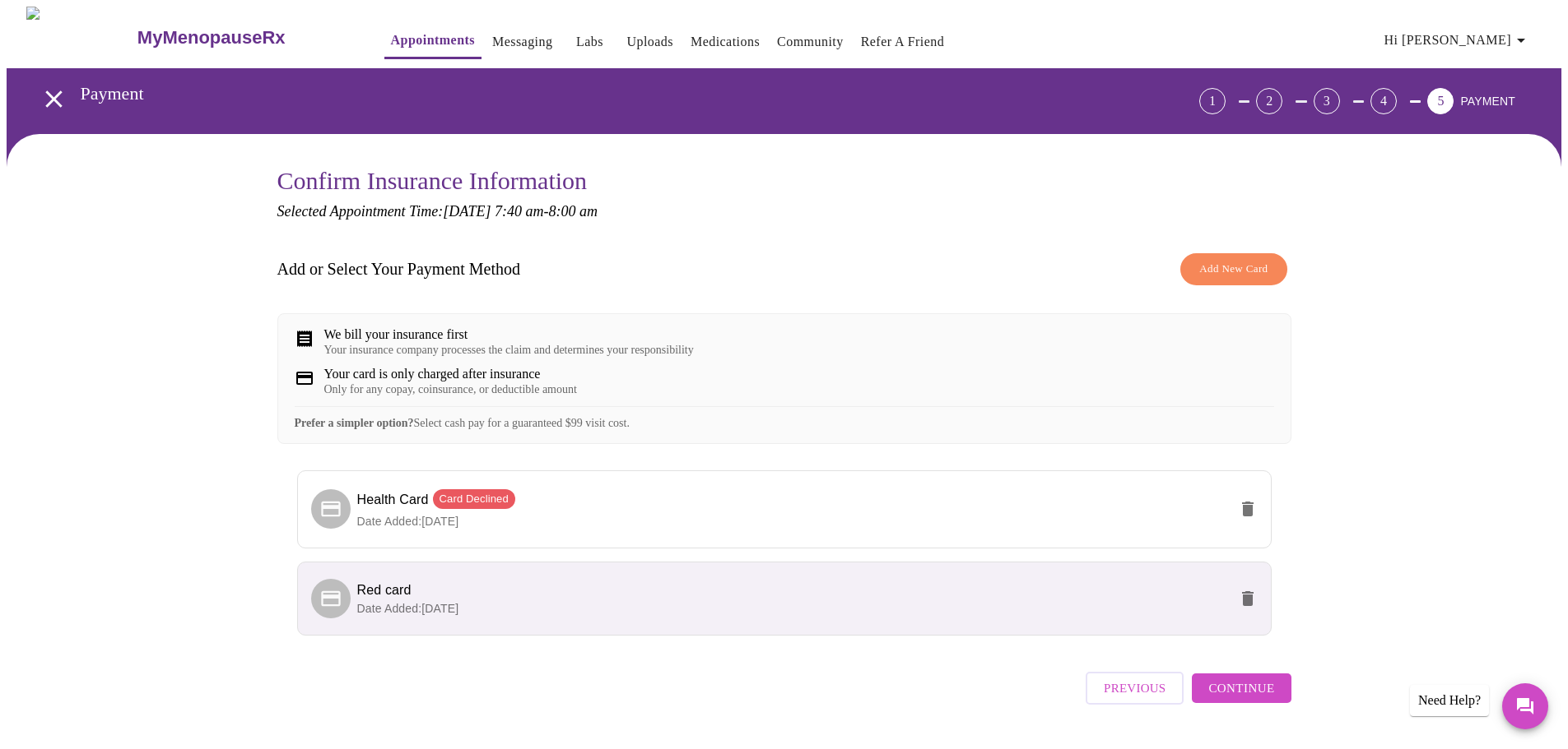
click at [1250, 607] on icon "delete" at bounding box center [1248, 599] width 11 height 15
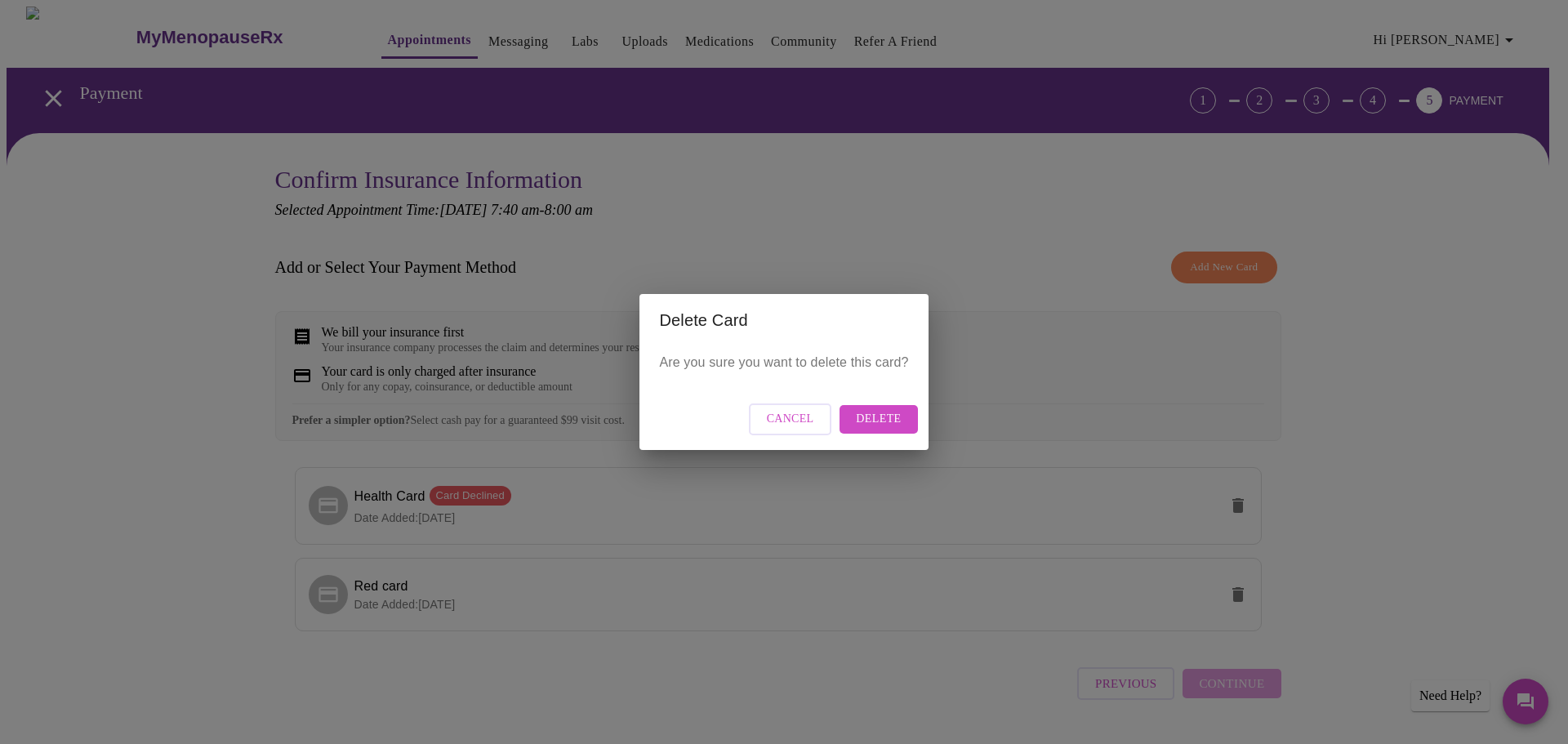
click at [884, 420] on span "Delete" at bounding box center [878, 419] width 45 height 20
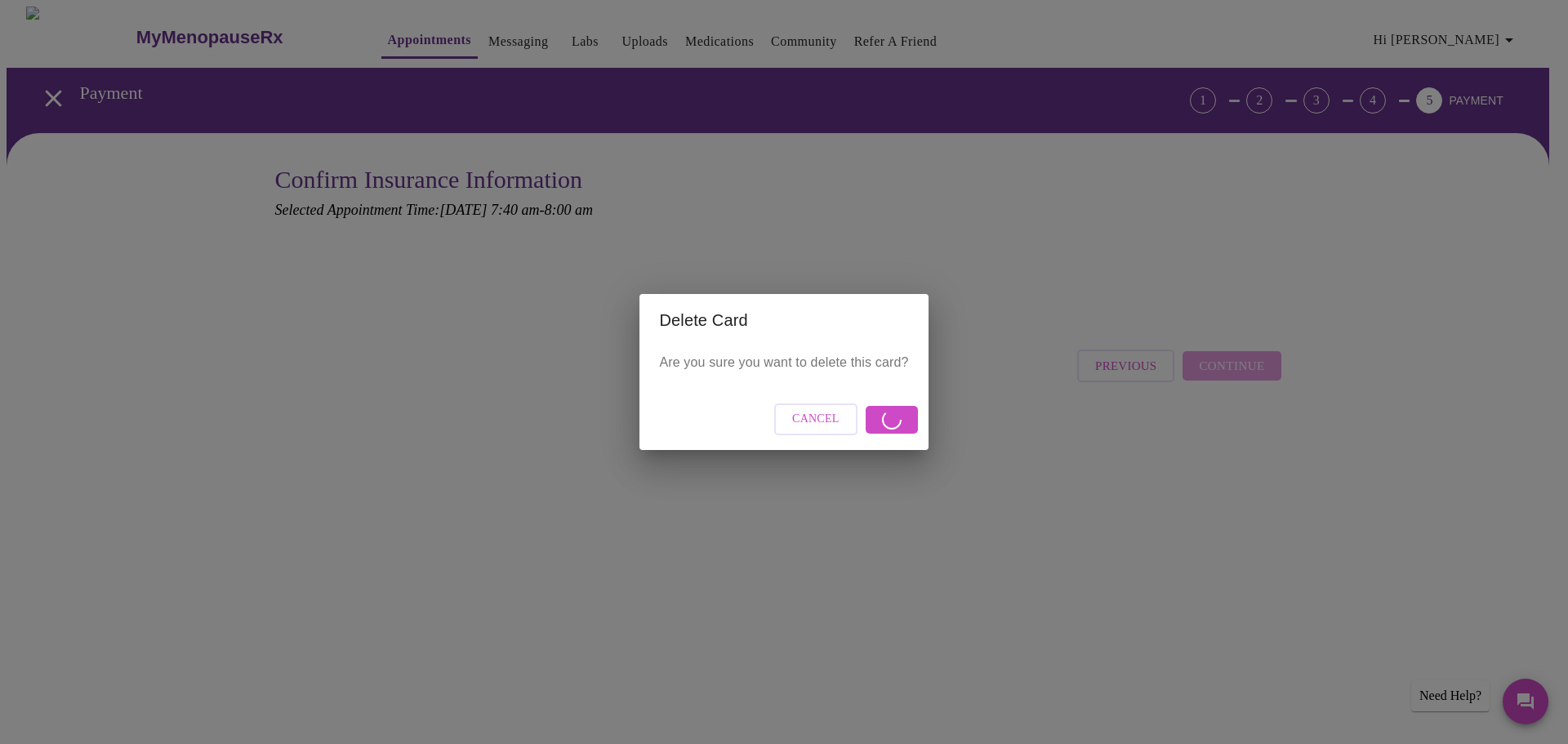
click at [909, 212] on div "Delete Card Are you sure you want to delete this card? Cancel" at bounding box center [784, 372] width 1568 height 744
click at [882, 418] on div "Cancel" at bounding box center [784, 419] width 288 height 61
click at [467, 299] on div "Delete Card Are you sure you want to delete this card? Cancel" at bounding box center [784, 372] width 1568 height 744
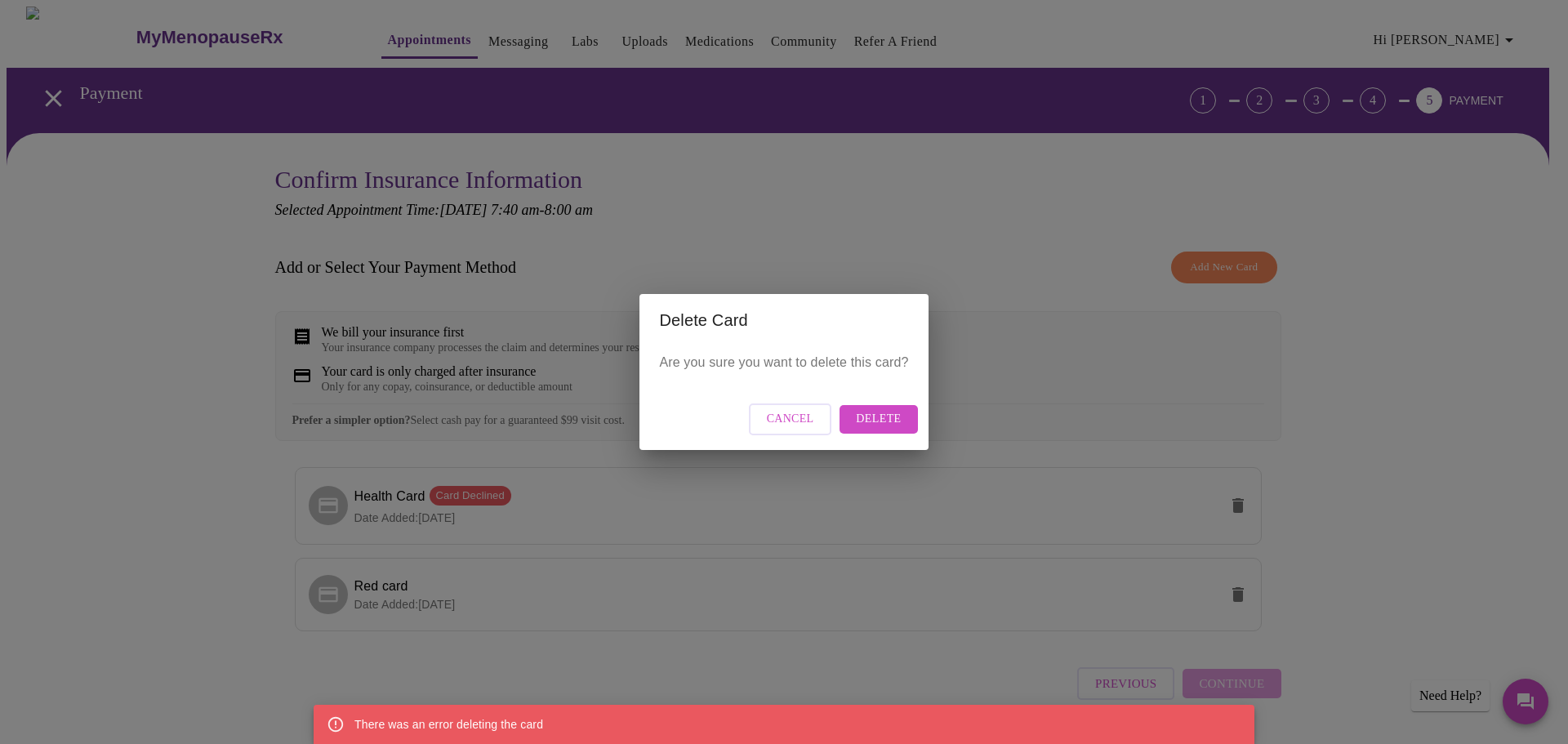
click at [825, 408] on button "Cancel" at bounding box center [791, 419] width 84 height 32
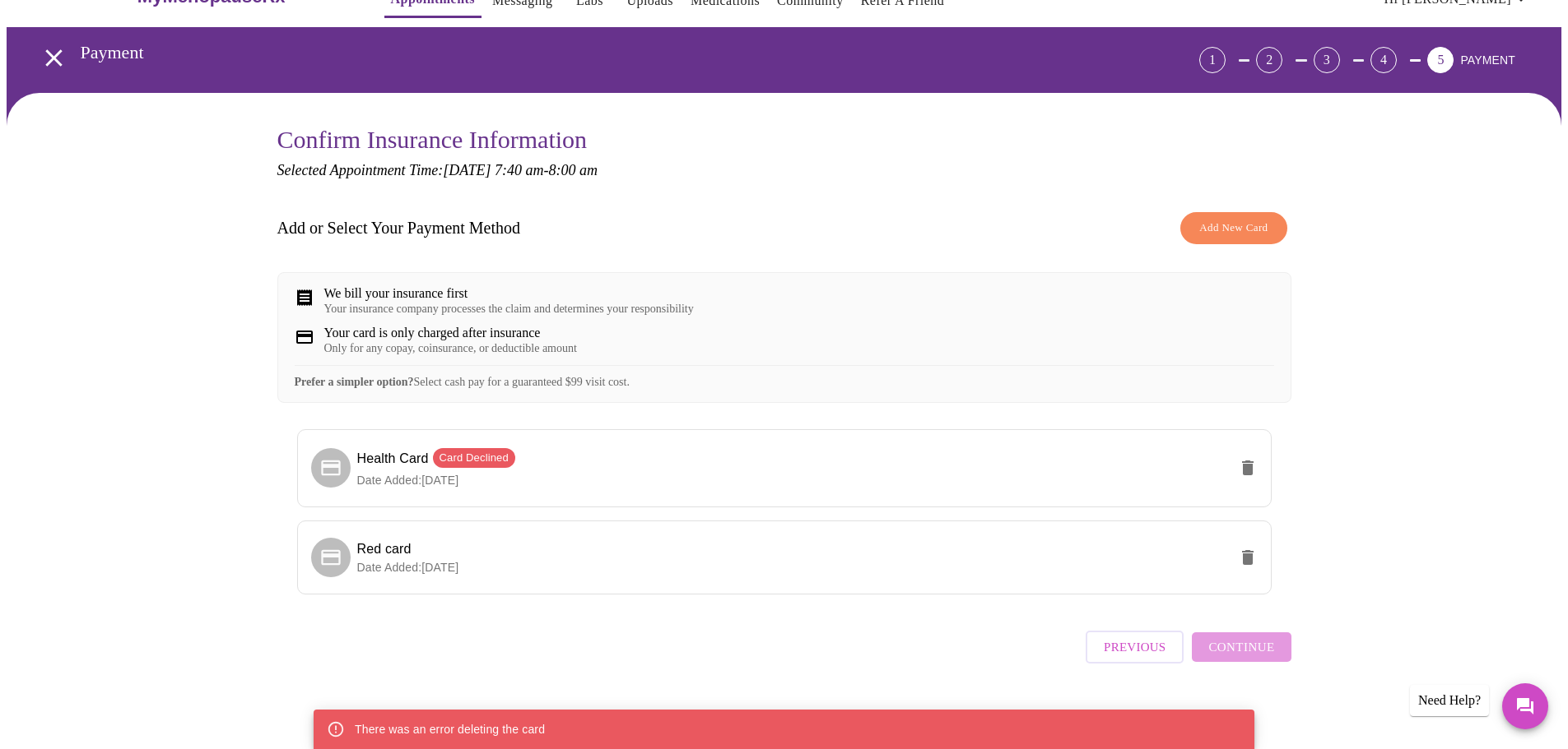
scroll to position [58, 0]
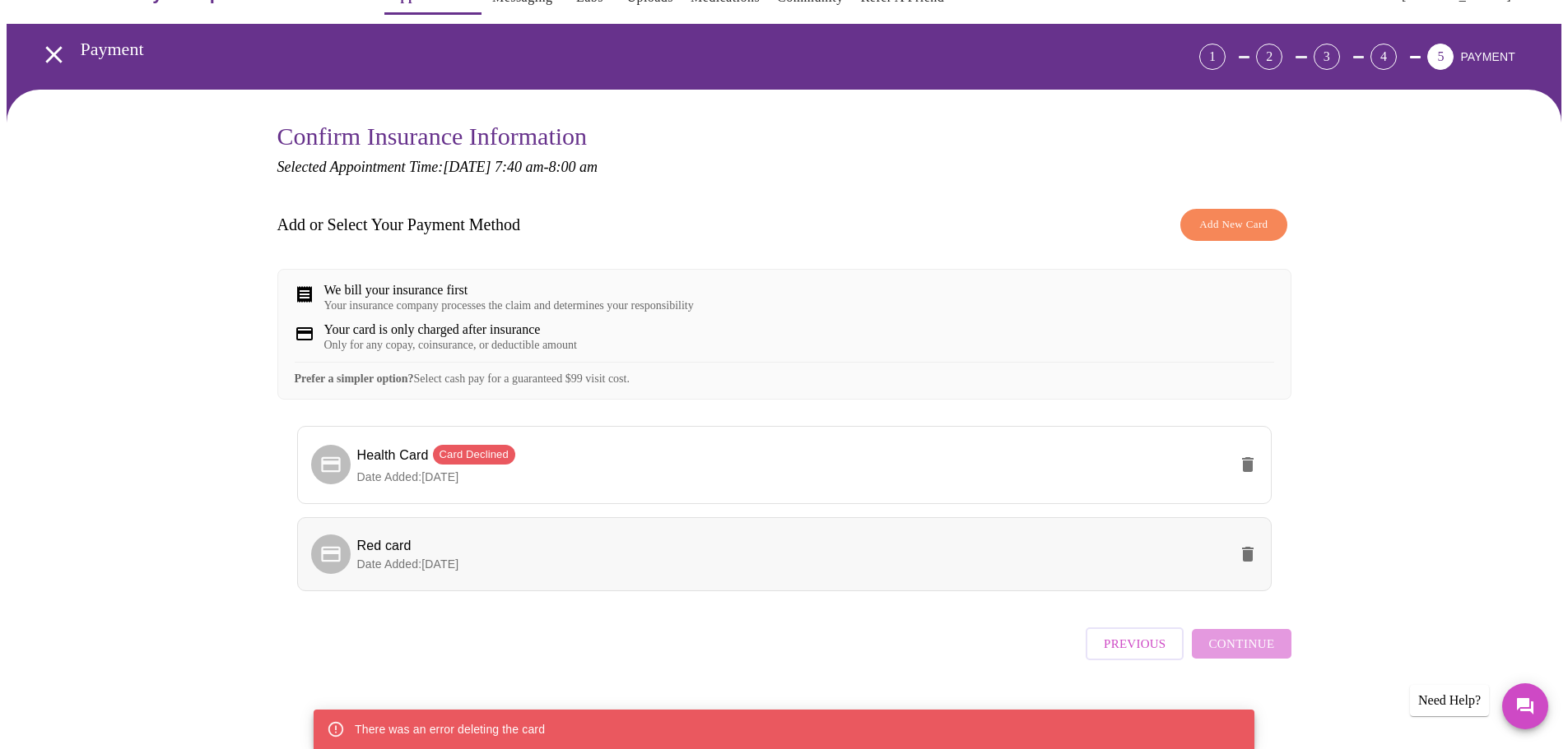
click at [451, 568] on span "Date Added: 10-22-2024" at bounding box center [407, 565] width 102 height 13
click at [1265, 654] on span "Continue" at bounding box center [1241, 644] width 66 height 22
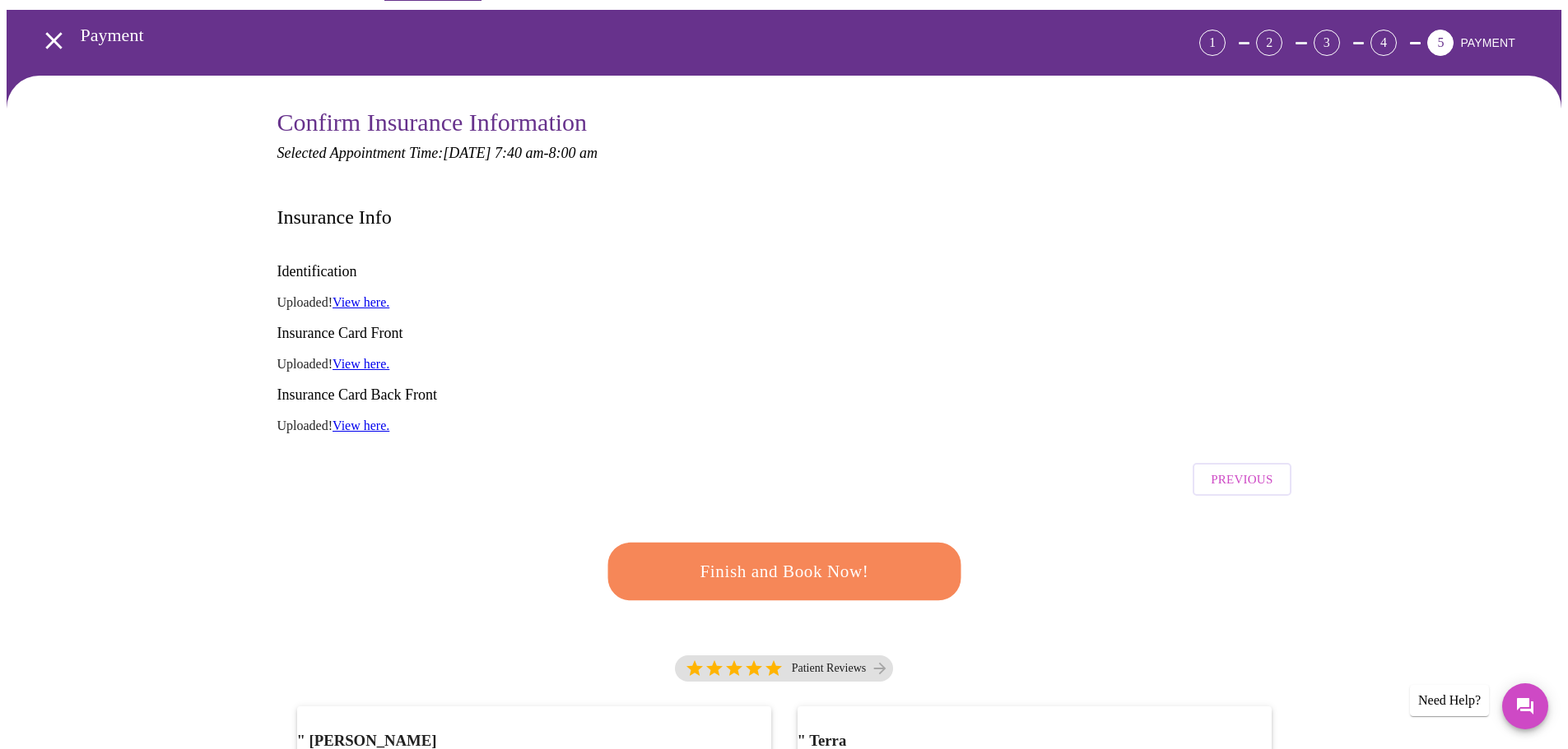
click at [373, 295] on link "View here." at bounding box center [361, 301] width 57 height 14
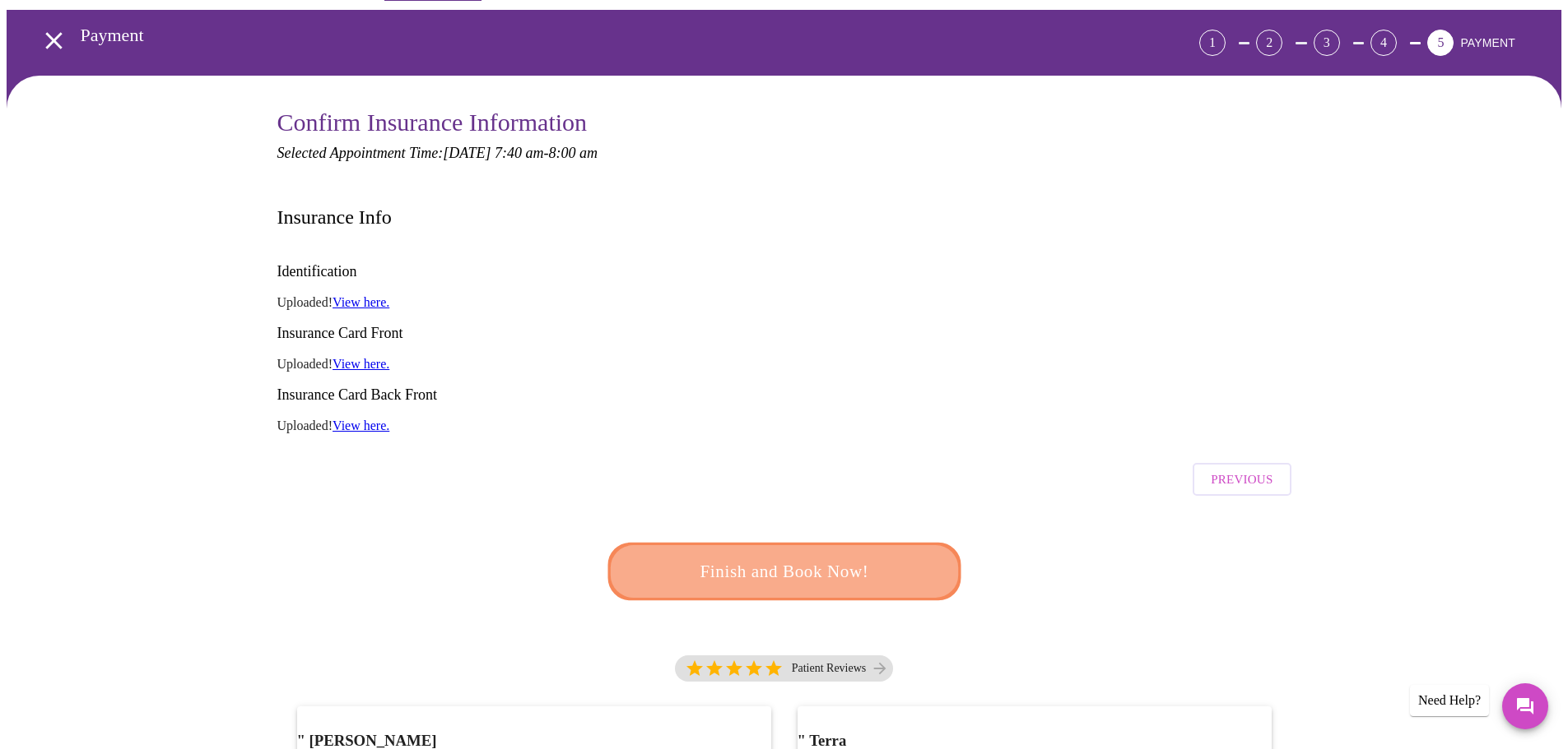
click at [821, 556] on span "Finish and Book Now!" at bounding box center [783, 571] width 308 height 31
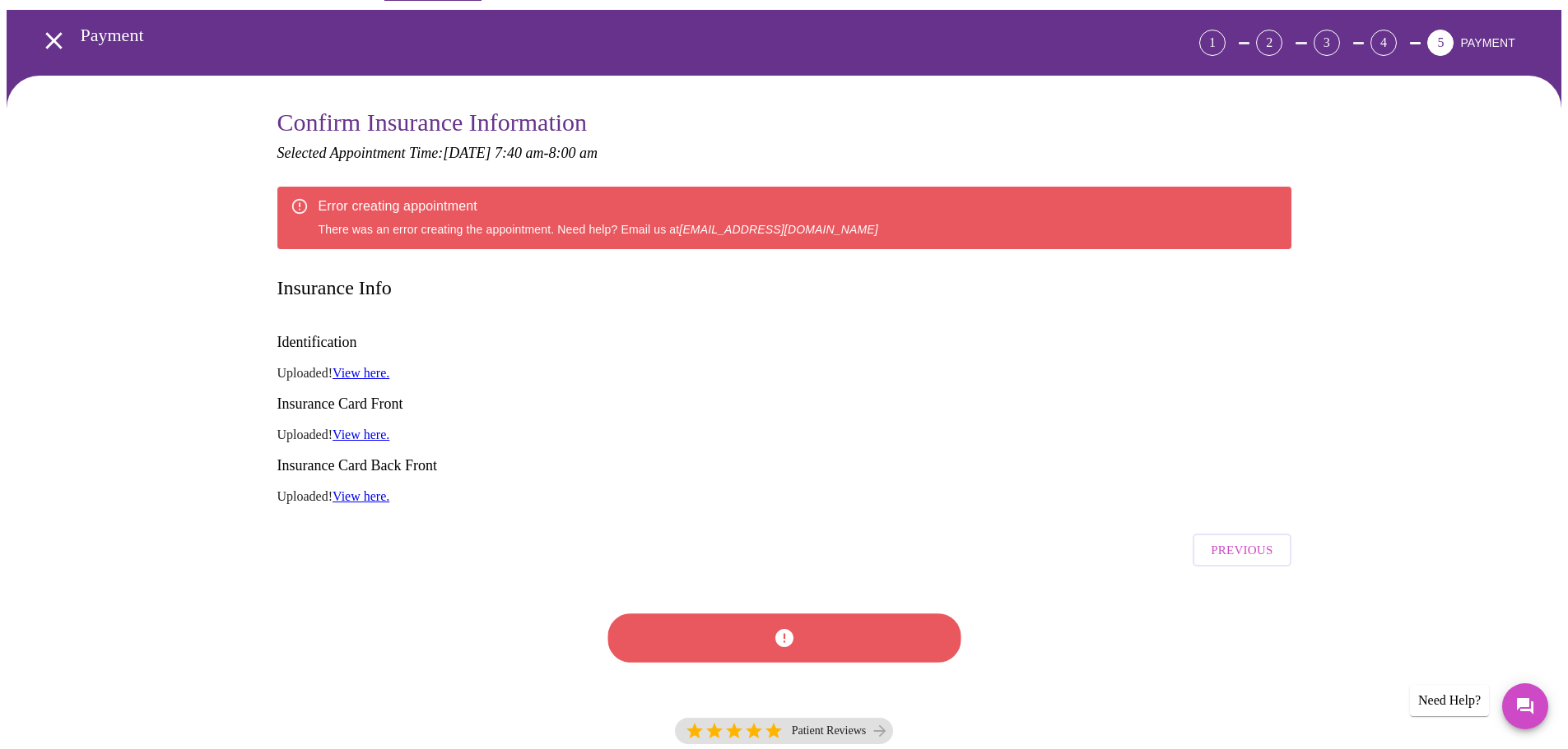
click at [788, 592] on div at bounding box center [783, 639] width 362 height 94
click at [1256, 539] on span "Previous" at bounding box center [1241, 550] width 62 height 22
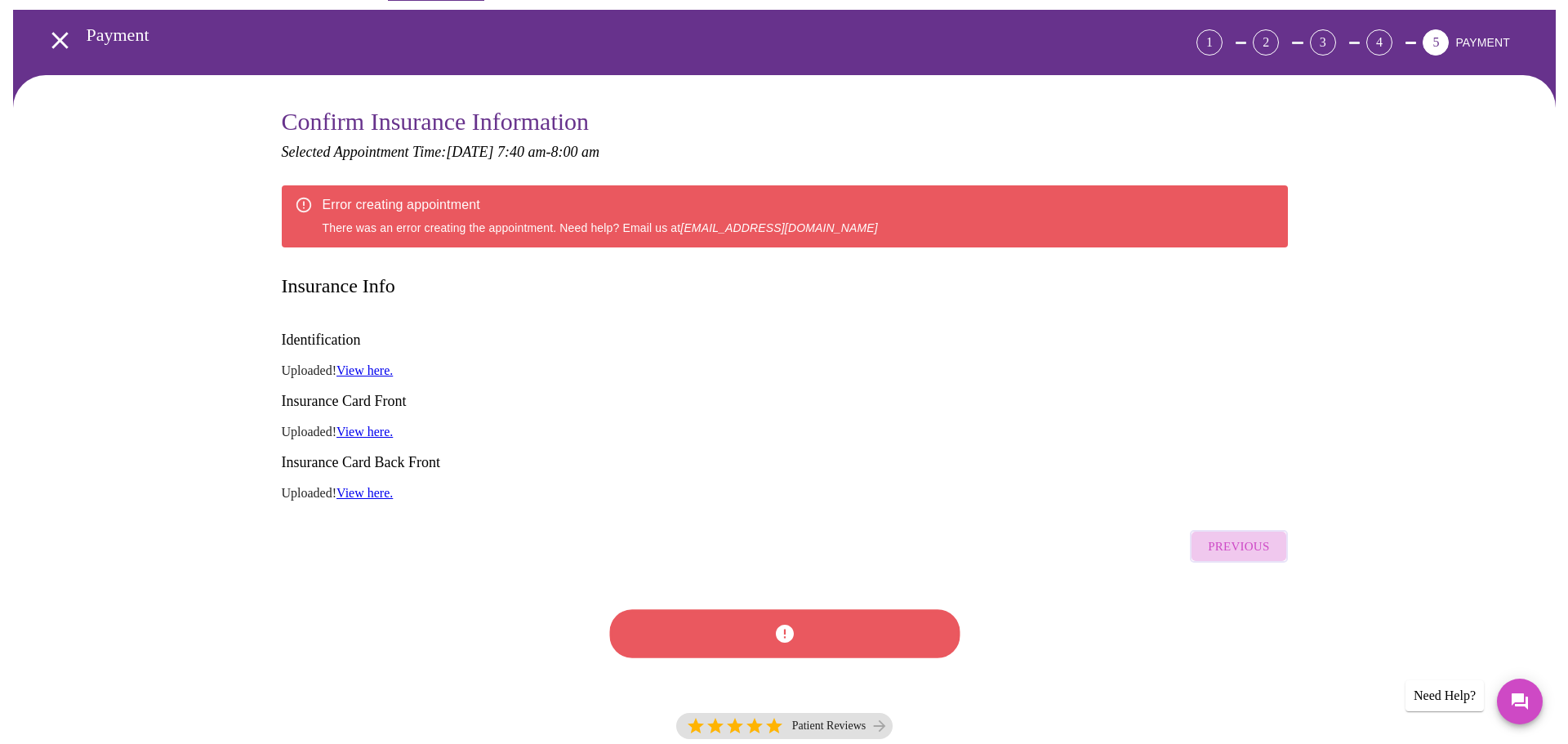
scroll to position [0, 0]
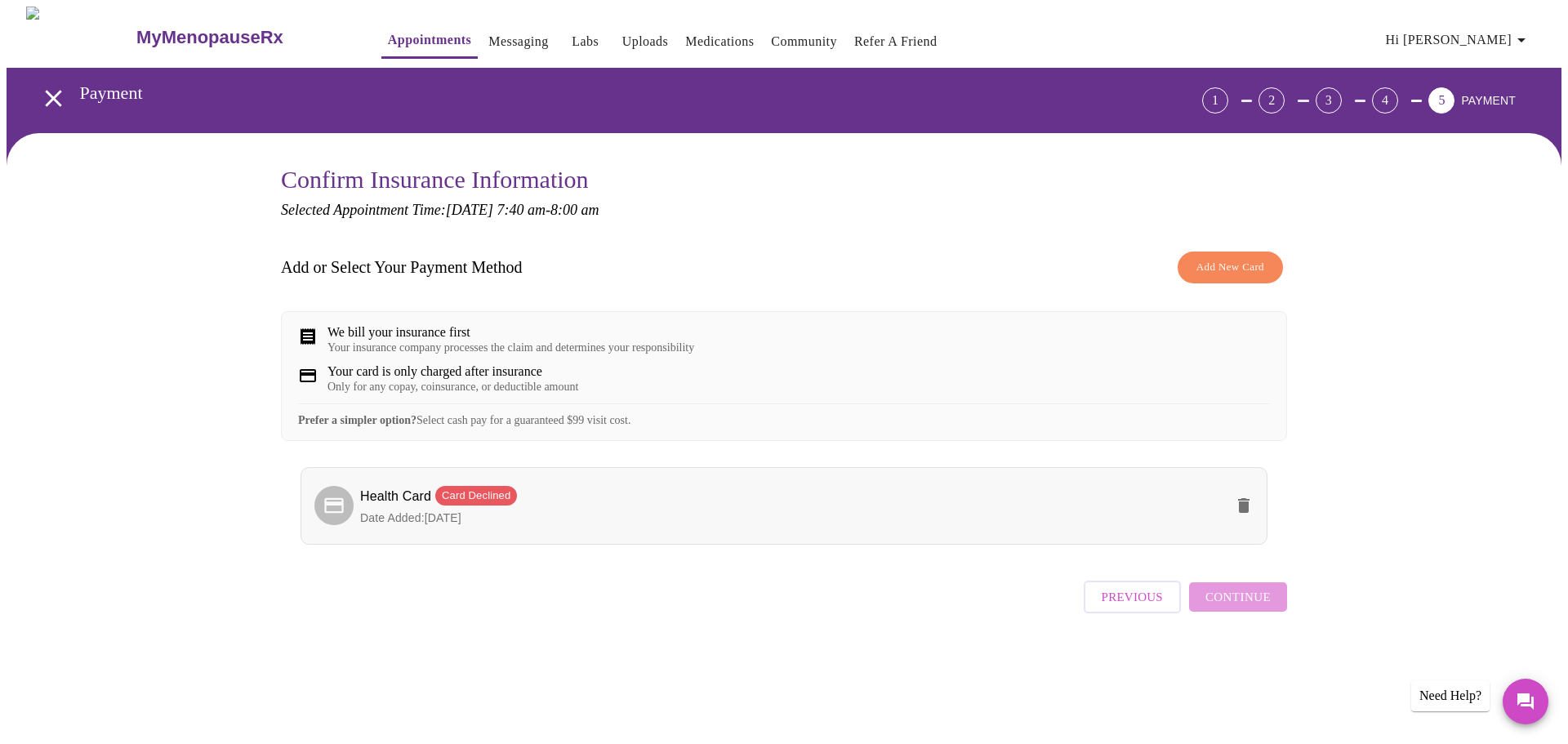
click at [1241, 513] on icon "delete" at bounding box center [1244, 506] width 11 height 15
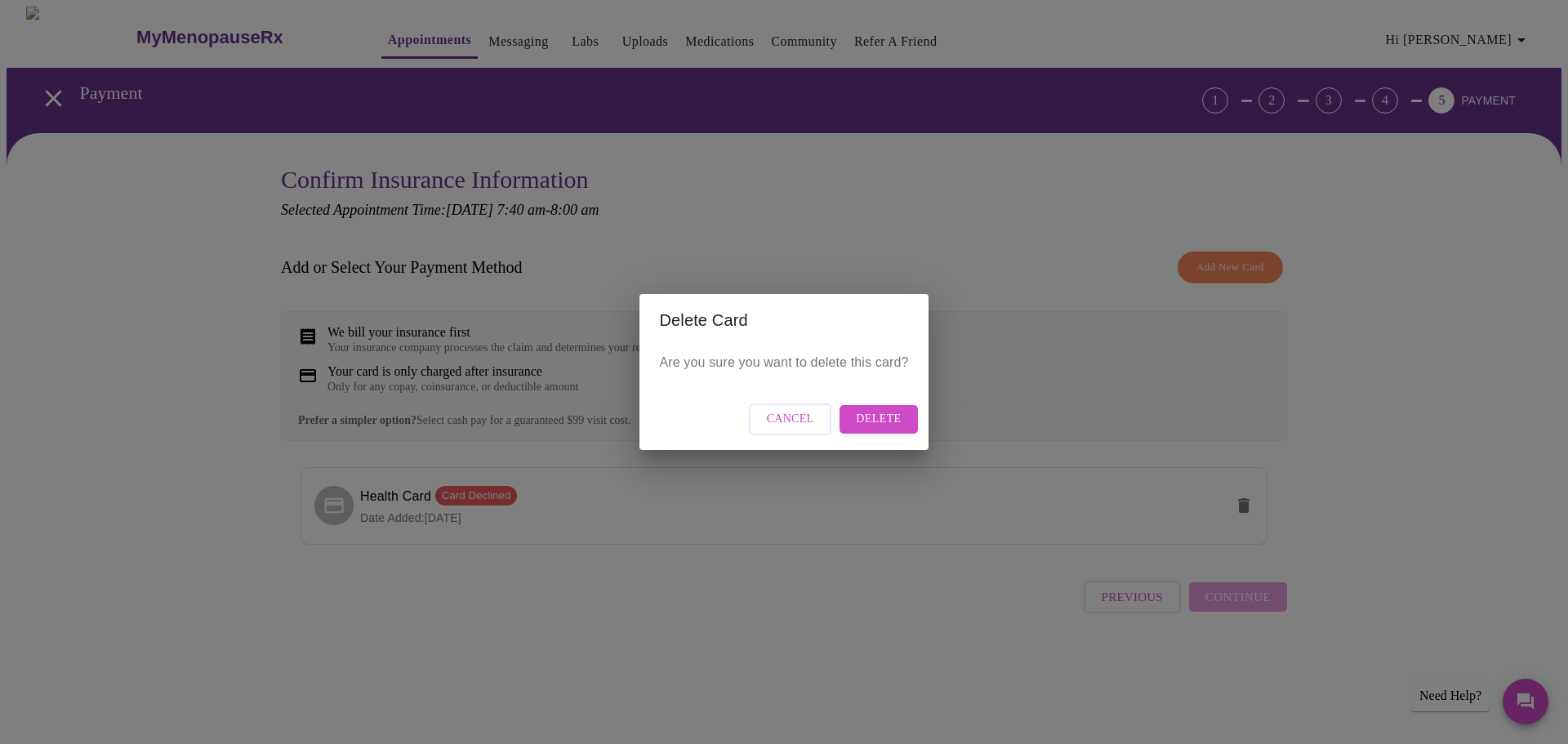
click at [889, 420] on span "Delete" at bounding box center [878, 419] width 45 height 20
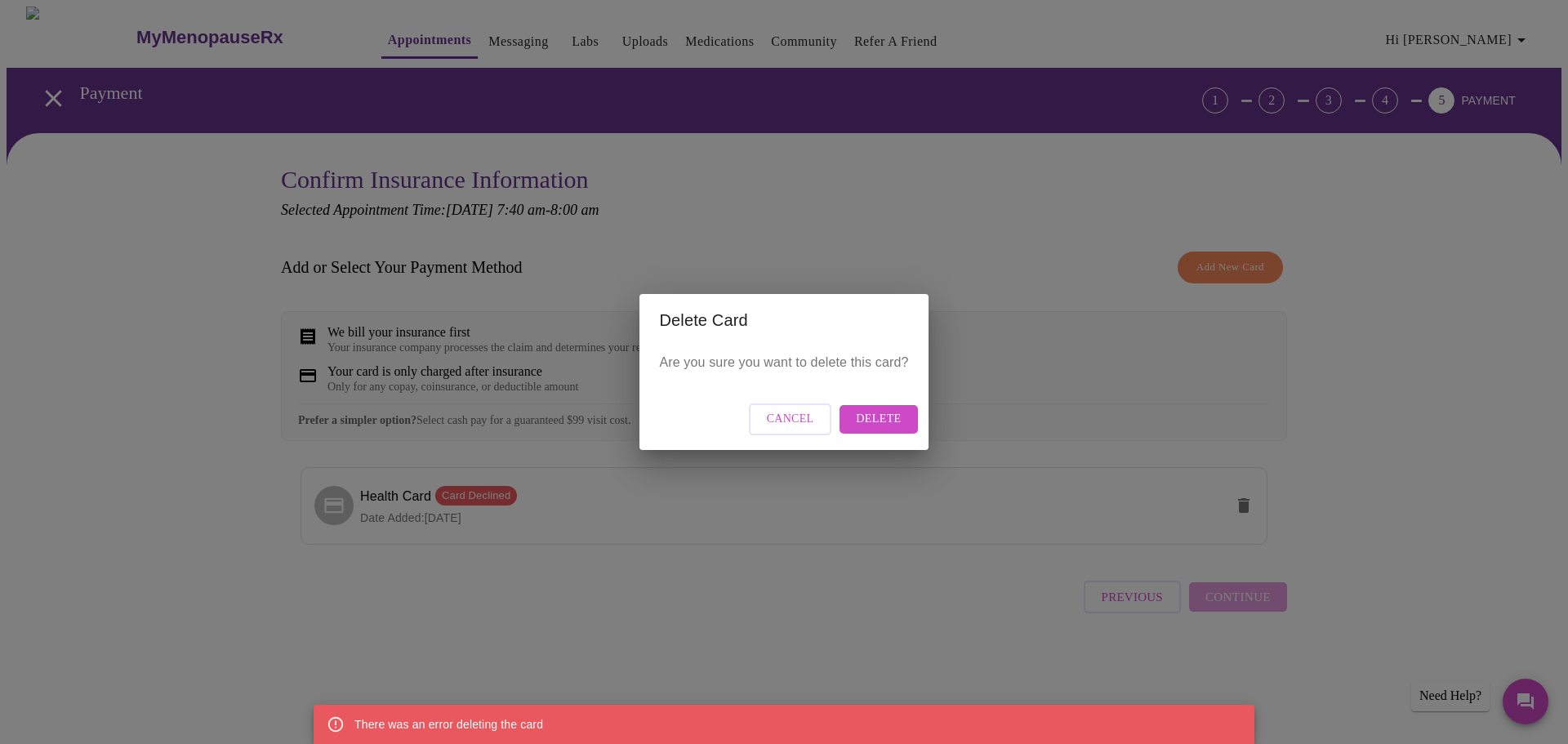
click at [811, 416] on span "Cancel" at bounding box center [790, 419] width 47 height 20
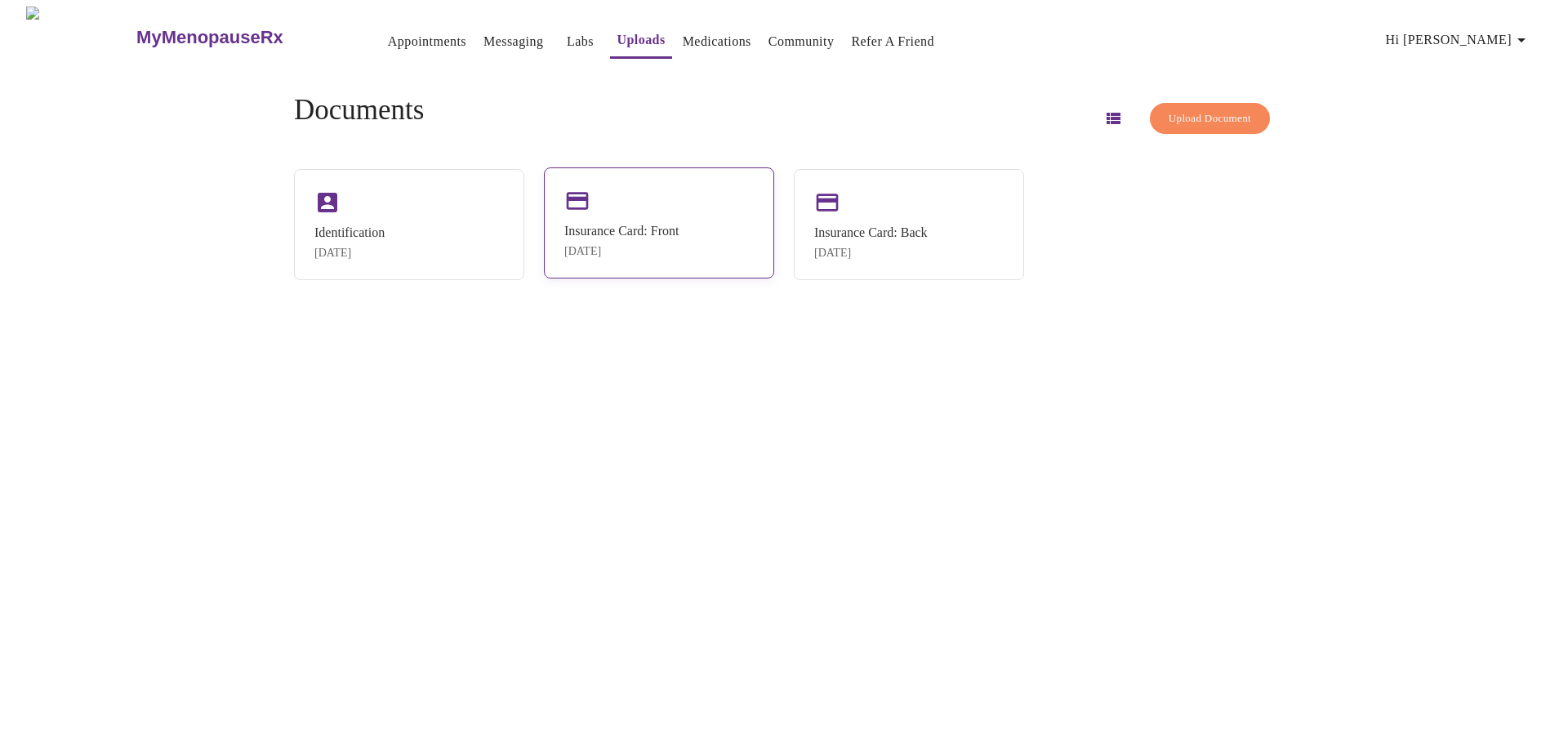
click at [613, 228] on div "Insurance Card: Front" at bounding box center [621, 232] width 114 height 15
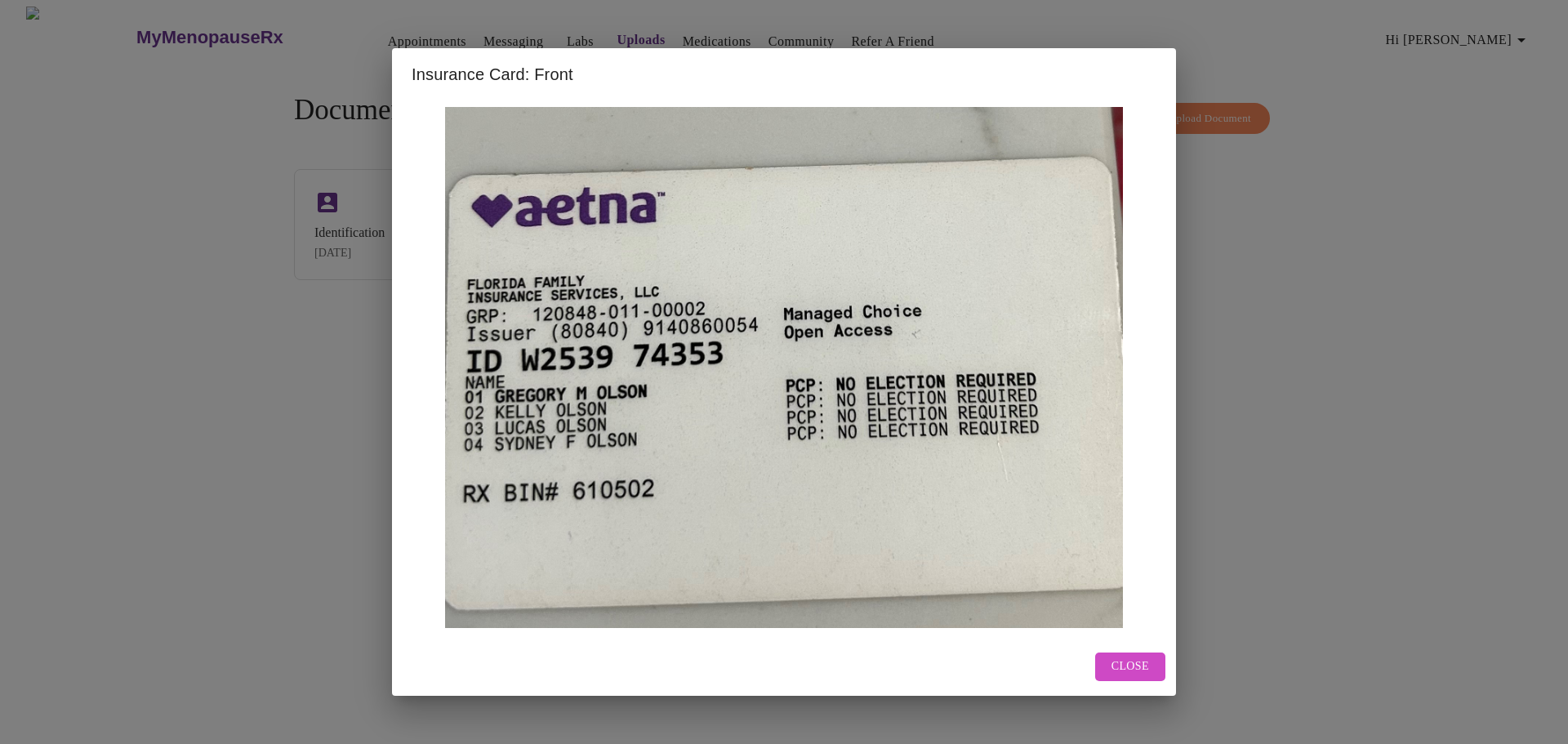
click at [1124, 675] on span "Close" at bounding box center [1130, 667] width 37 height 20
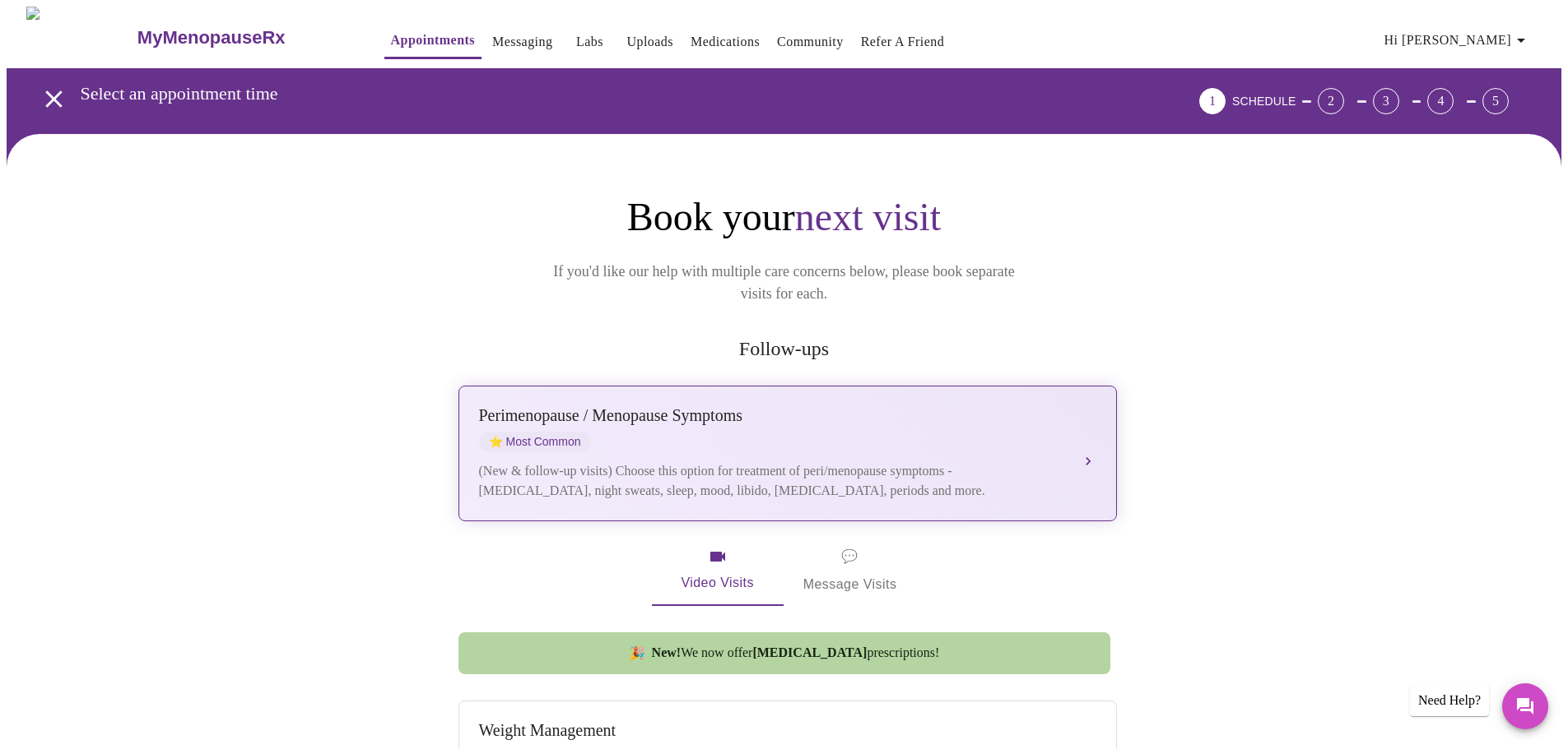
click at [584, 462] on div "(New & follow-up visits) Choose this option for treatment of peri/menopause sym…" at bounding box center [771, 481] width 584 height 39
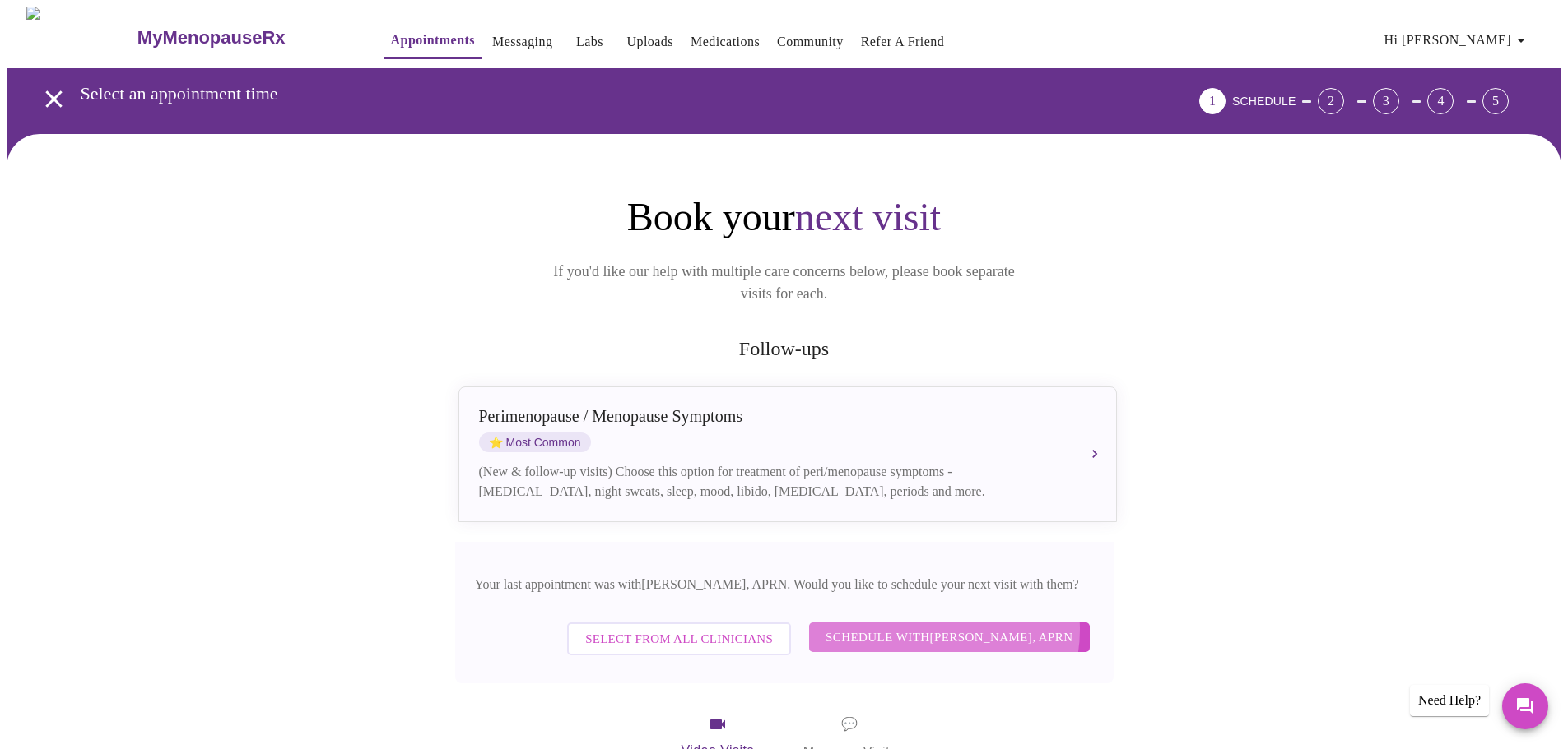
click at [944, 626] on span "Schedule with [PERSON_NAME], APRN" at bounding box center [949, 637] width 247 height 22
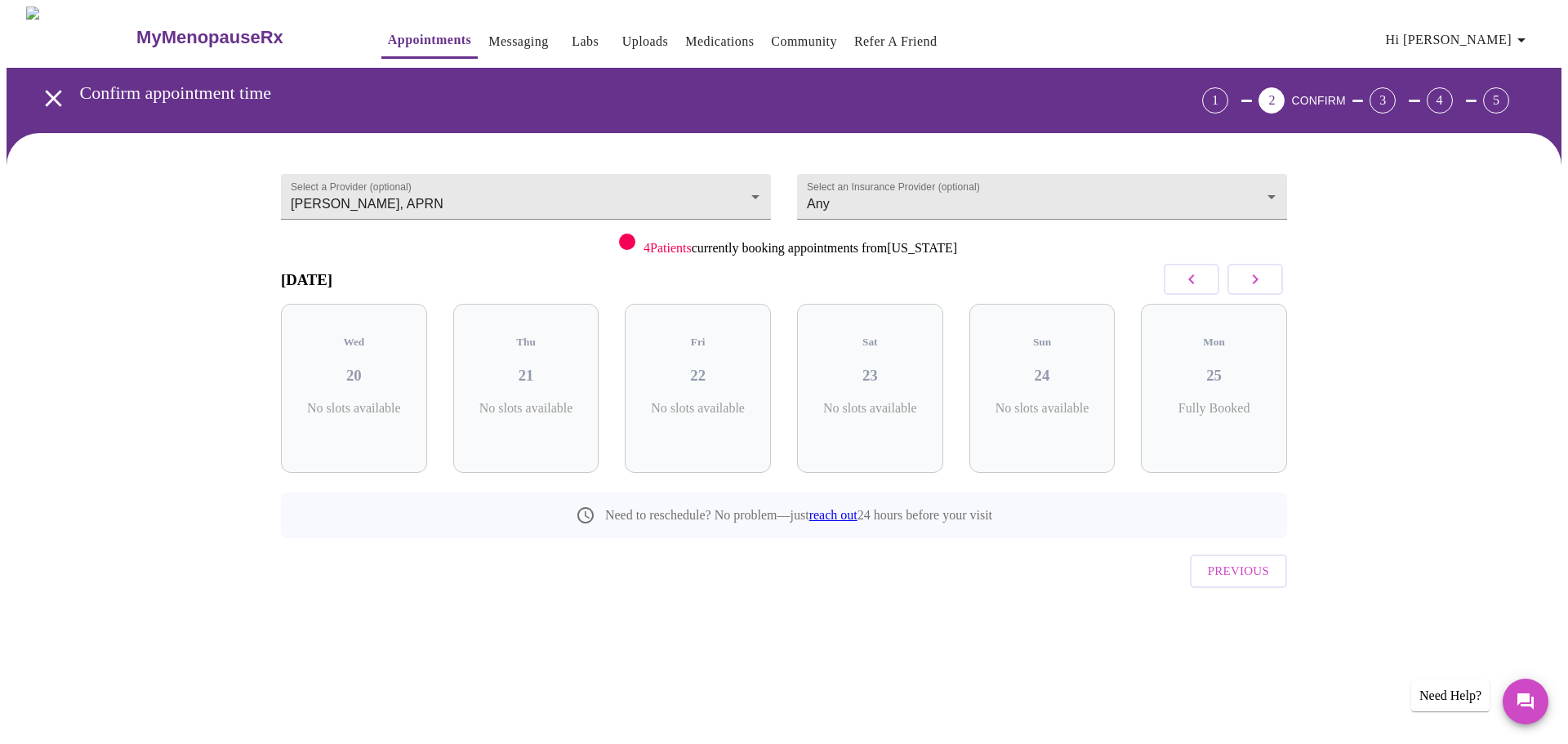
click at [1258, 276] on icon "button" at bounding box center [1255, 279] width 20 height 20
click at [734, 401] on p "5 Slots Left ( 17 Total)" at bounding box center [705, 417] width 59 height 32
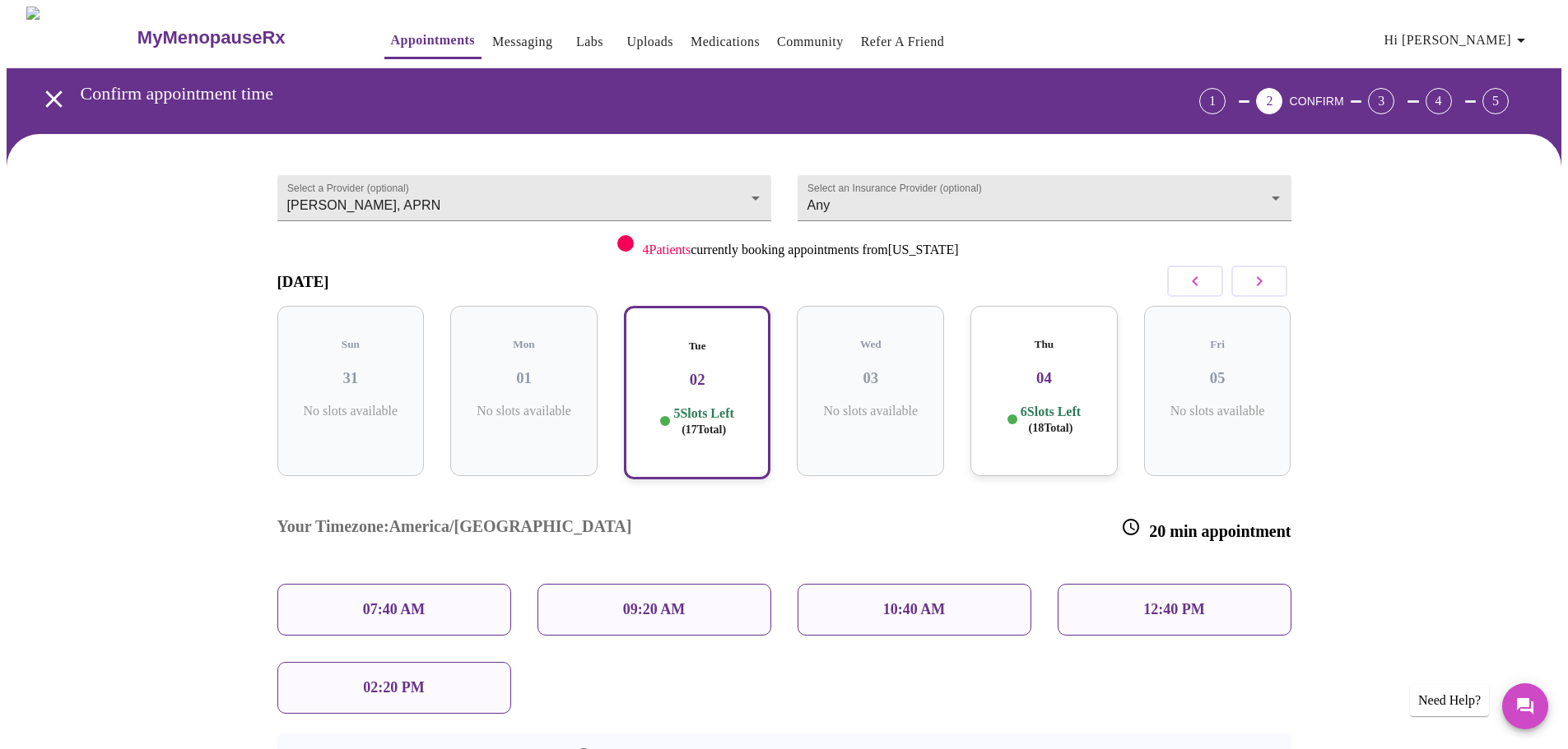
click at [461, 584] on div "07:40 AM" at bounding box center [394, 609] width 234 height 51
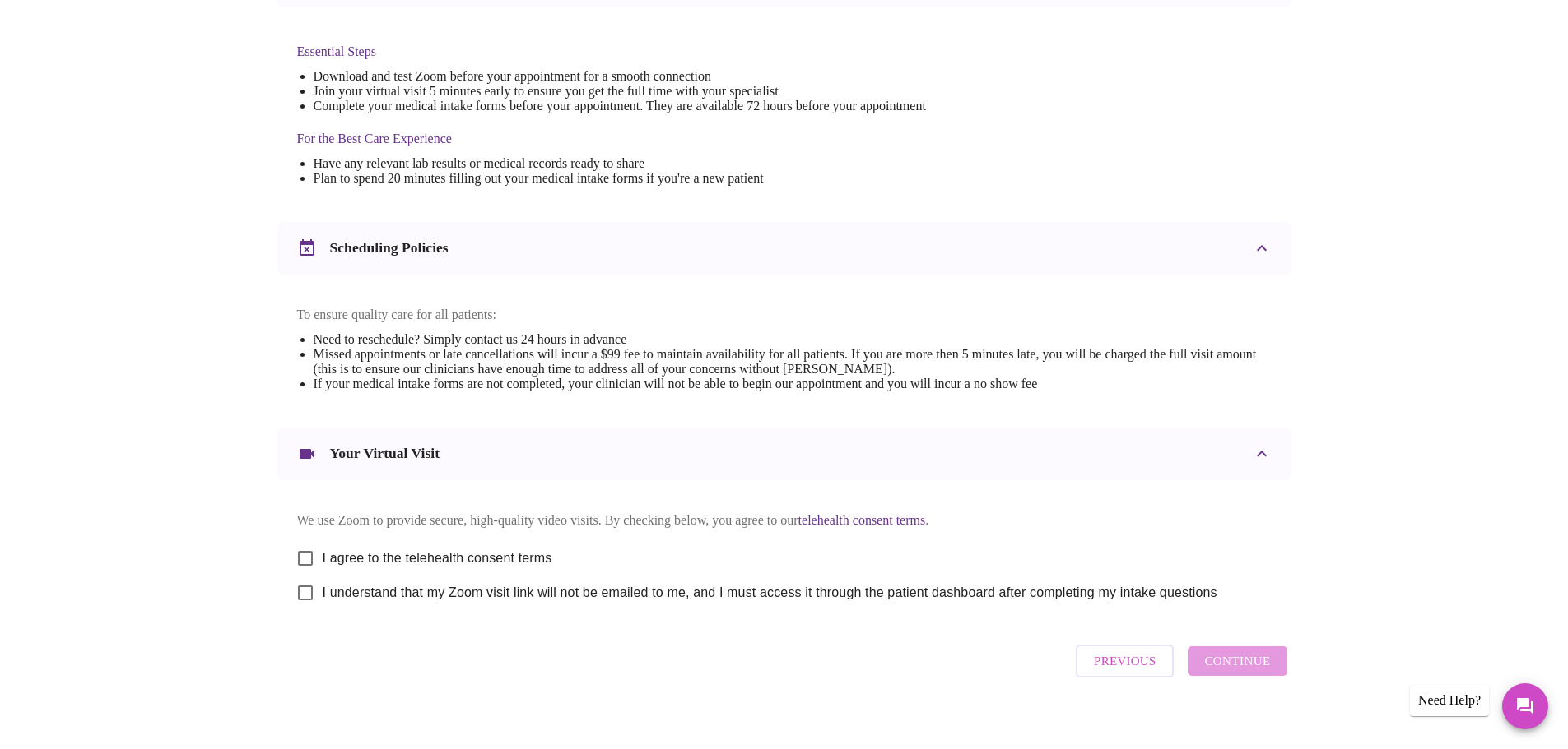
scroll to position [411, 0]
click at [307, 560] on input "I agree to the telehealth consent terms" at bounding box center [305, 555] width 35 height 35
checkbox input "true"
click at [308, 608] on input "I understand that my Zoom visit link will not be emailed to me, and I must acce…" at bounding box center [305, 590] width 35 height 35
checkbox input "true"
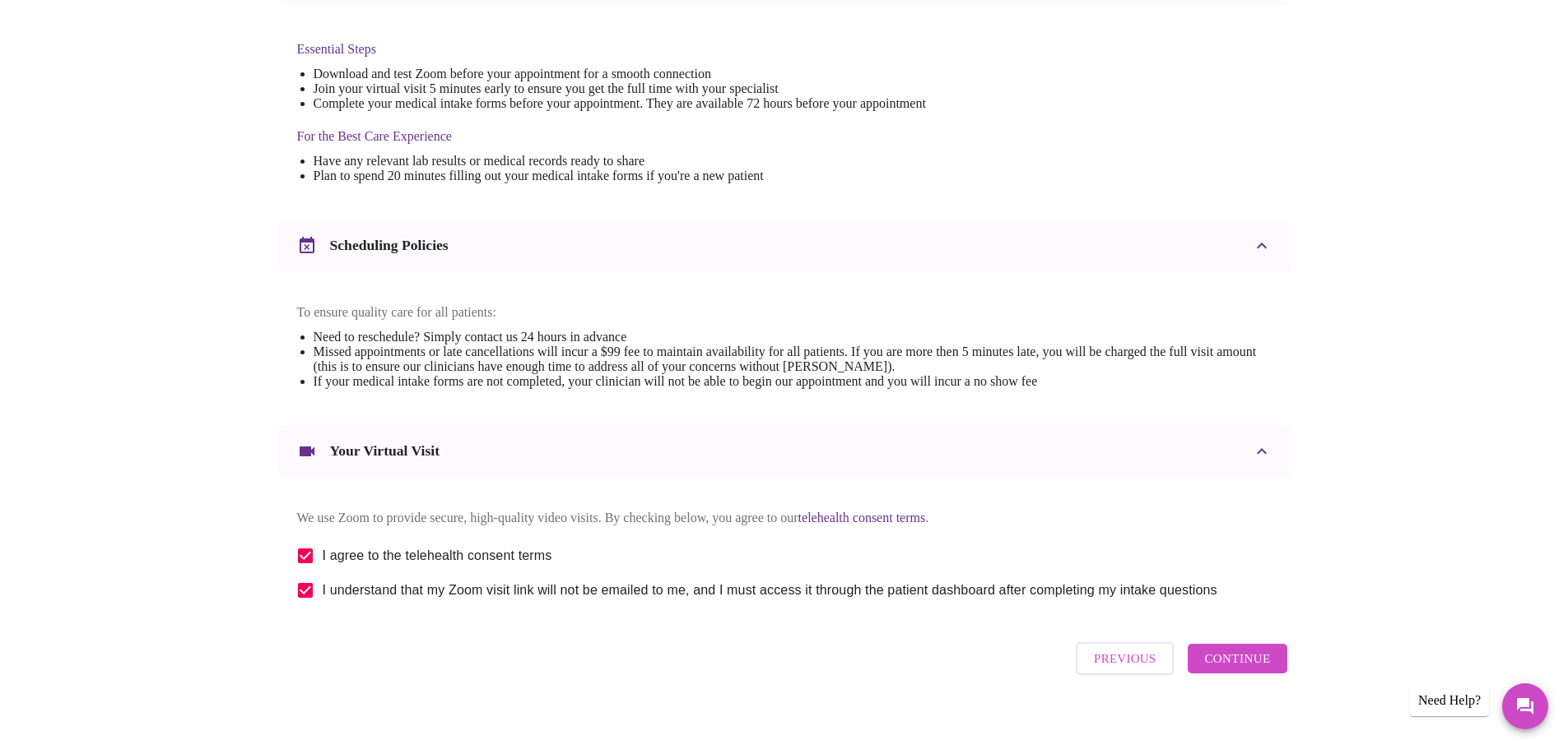
click at [1244, 669] on span "Continue" at bounding box center [1236, 658] width 66 height 22
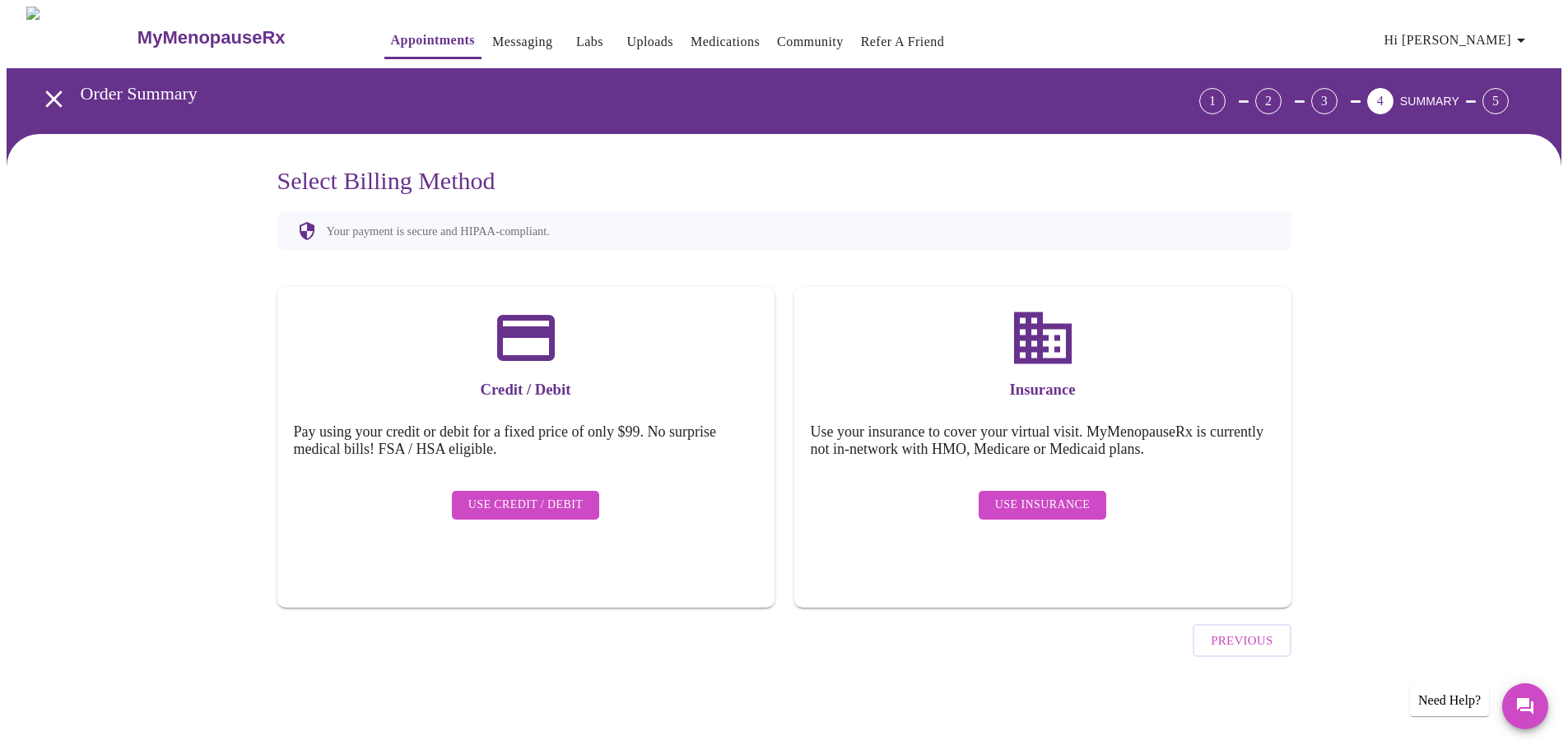
scroll to position [0, 0]
click at [1149, 416] on div "Insurance Use your insurance to cover your virtual visit. MyMenopauseRx is curr…" at bounding box center [1048, 448] width 497 height 321
click at [1042, 495] on span "Use Insurance" at bounding box center [1047, 506] width 95 height 21
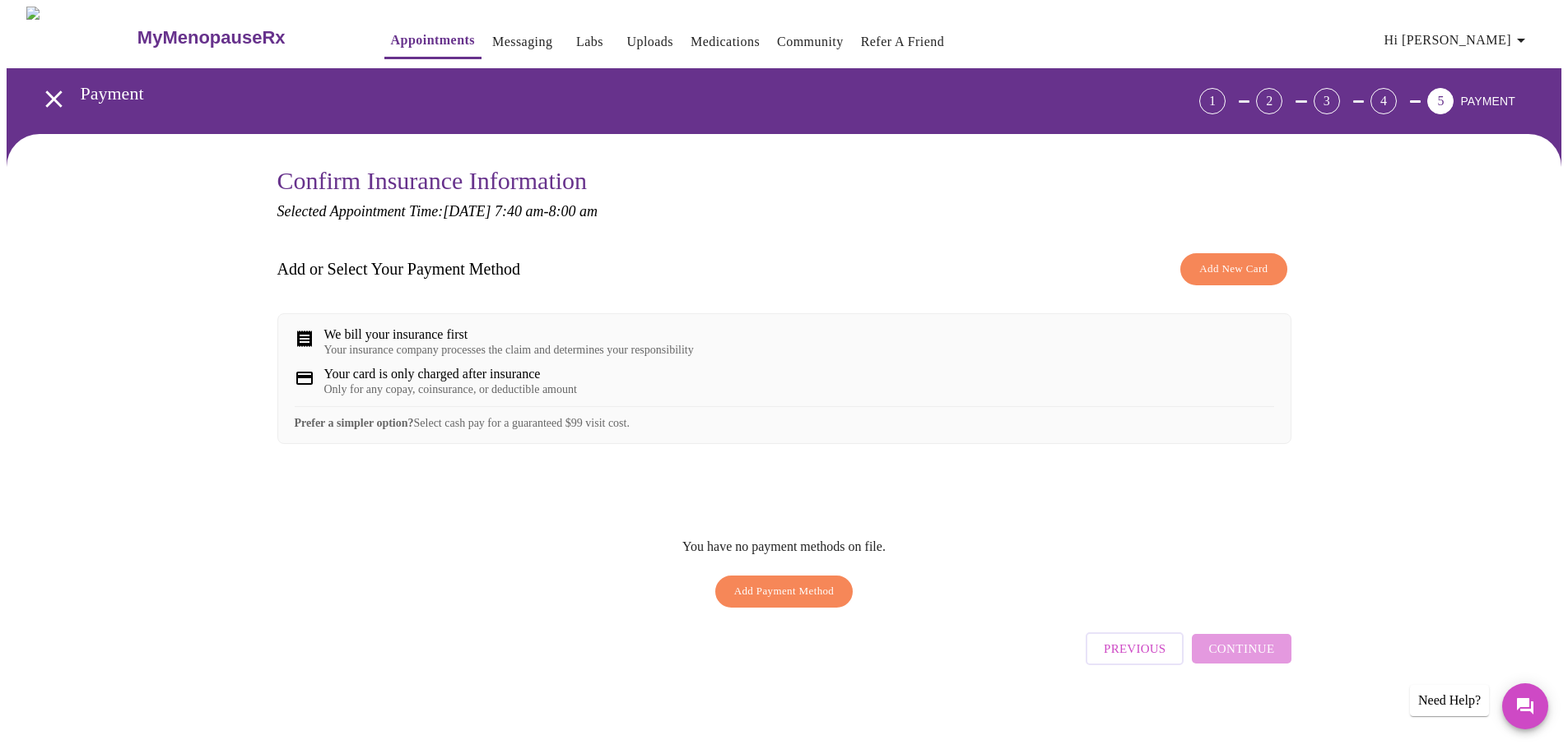
click at [750, 601] on span "Add Payment Method" at bounding box center [784, 592] width 100 height 19
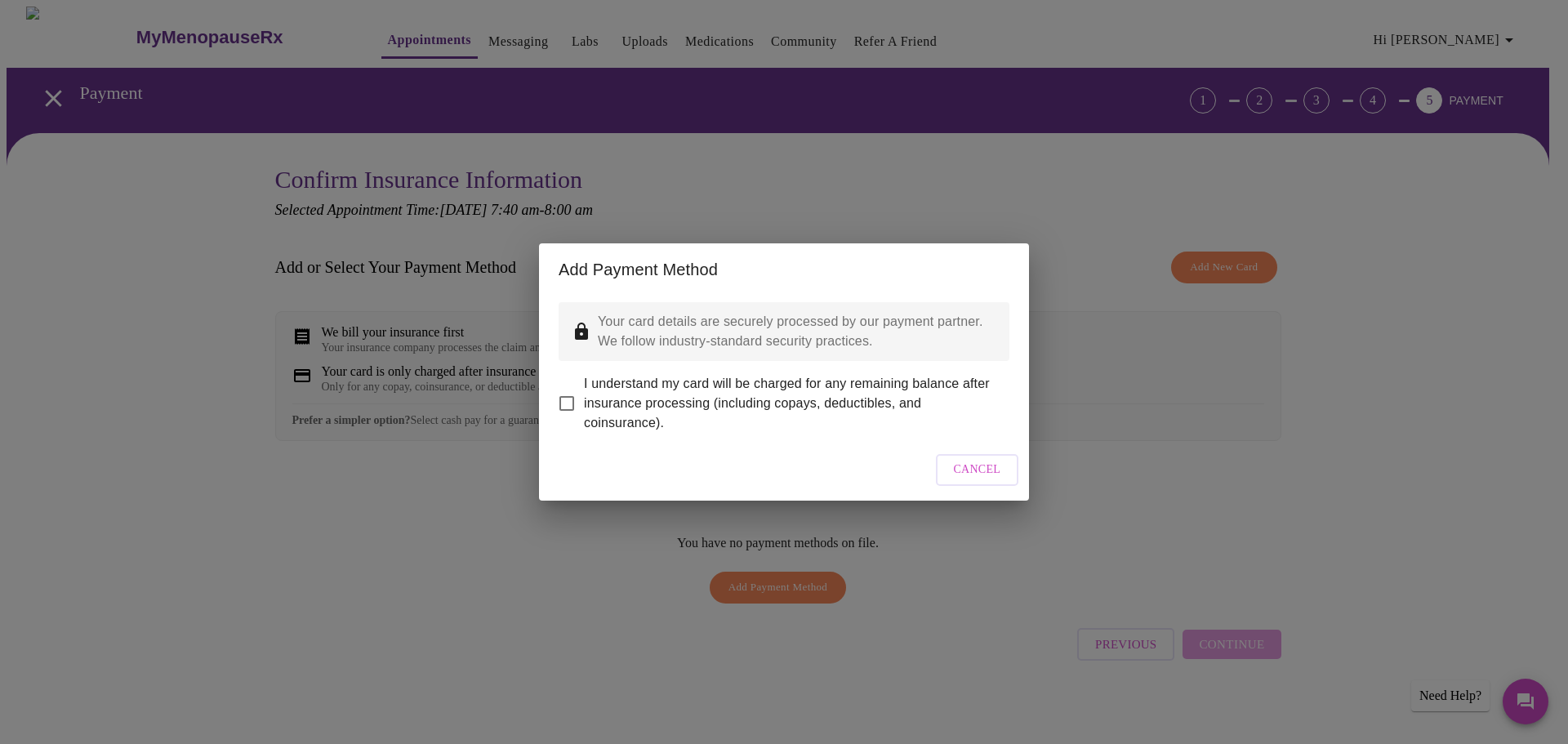
click at [566, 392] on input "I understand my card will be charged for any remaining balance after insurance …" at bounding box center [566, 404] width 34 height 34
checkbox input "true"
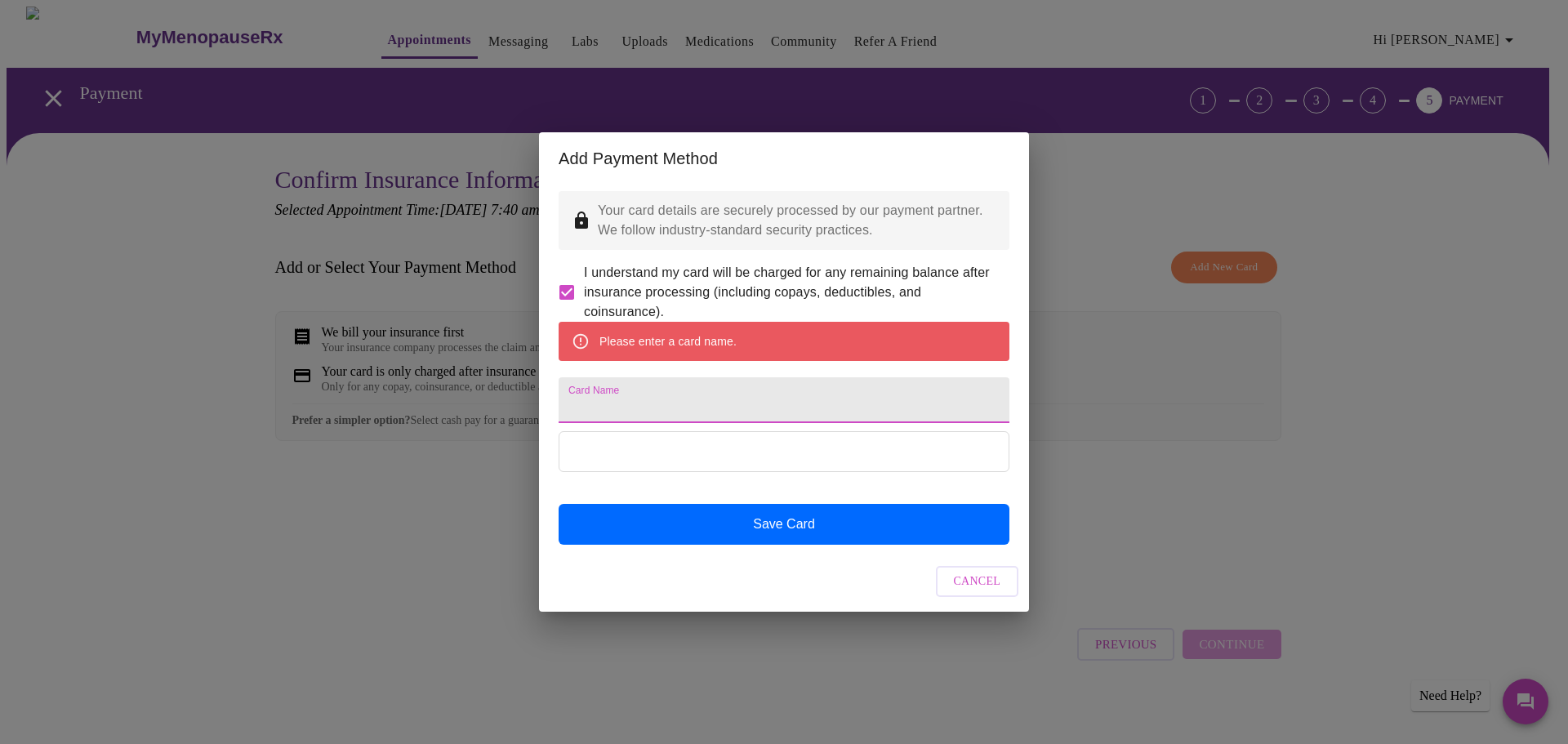
click at [636, 406] on input "Card Name" at bounding box center [784, 400] width 451 height 46
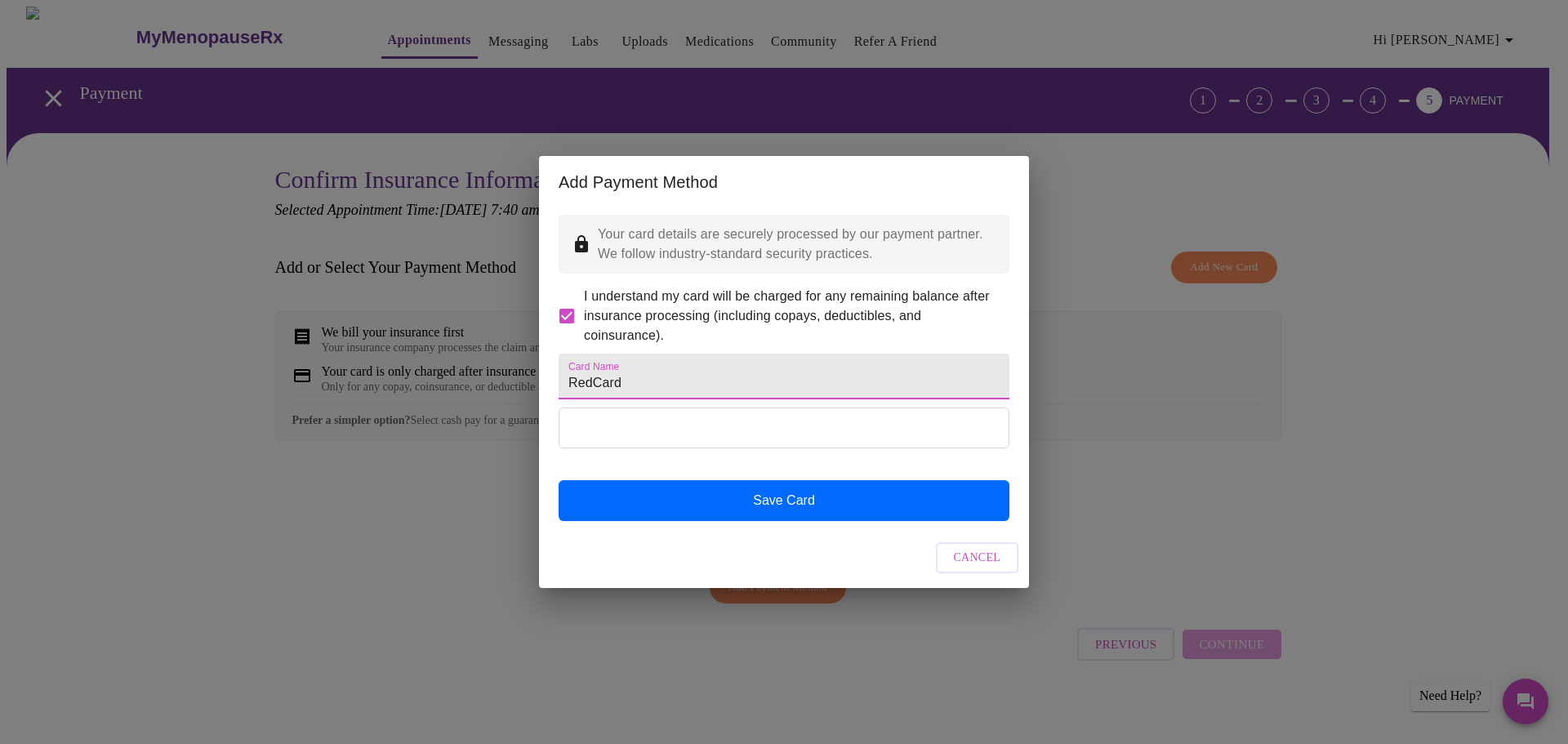
type input "RedCard"
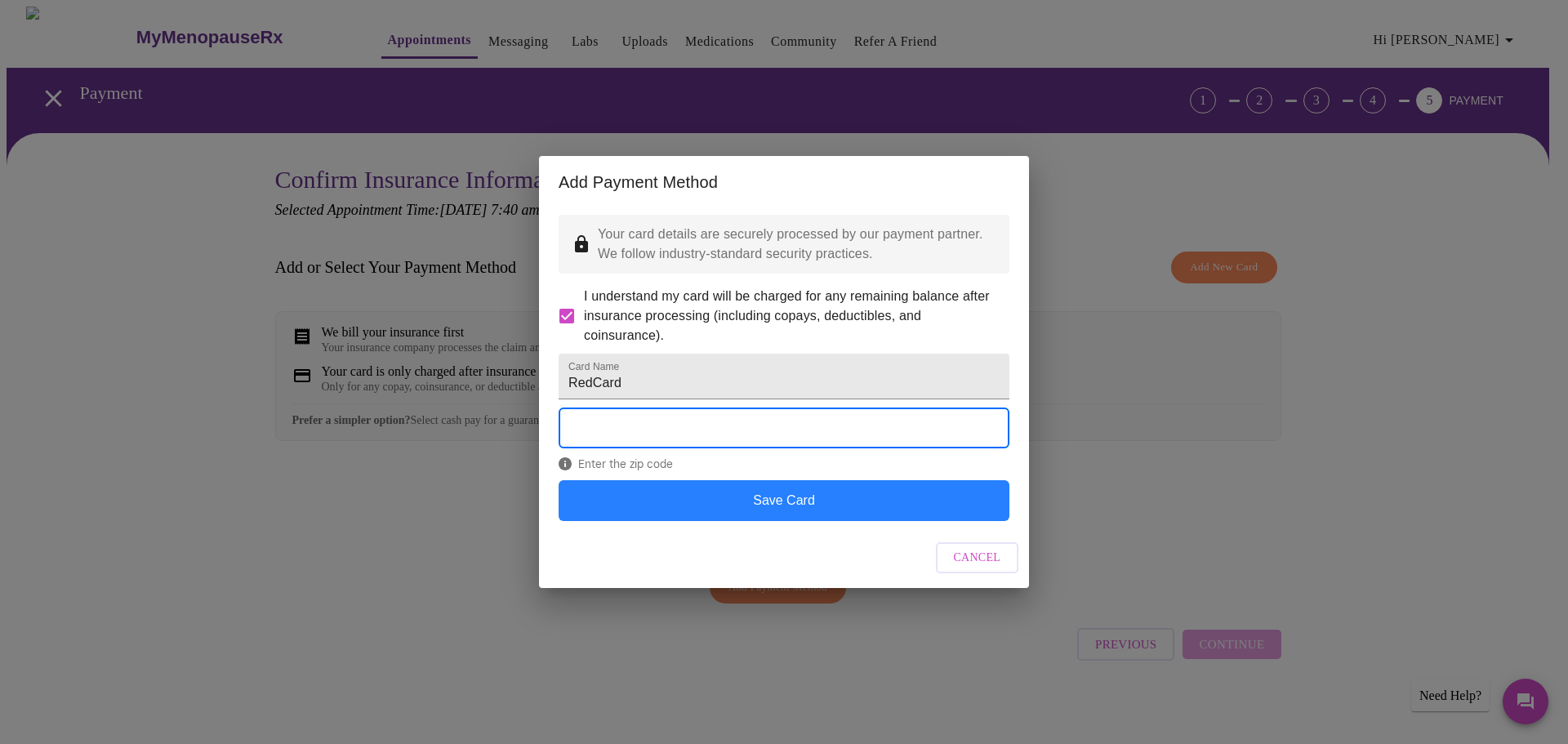
click at [792, 522] on button "Save Card" at bounding box center [784, 501] width 451 height 41
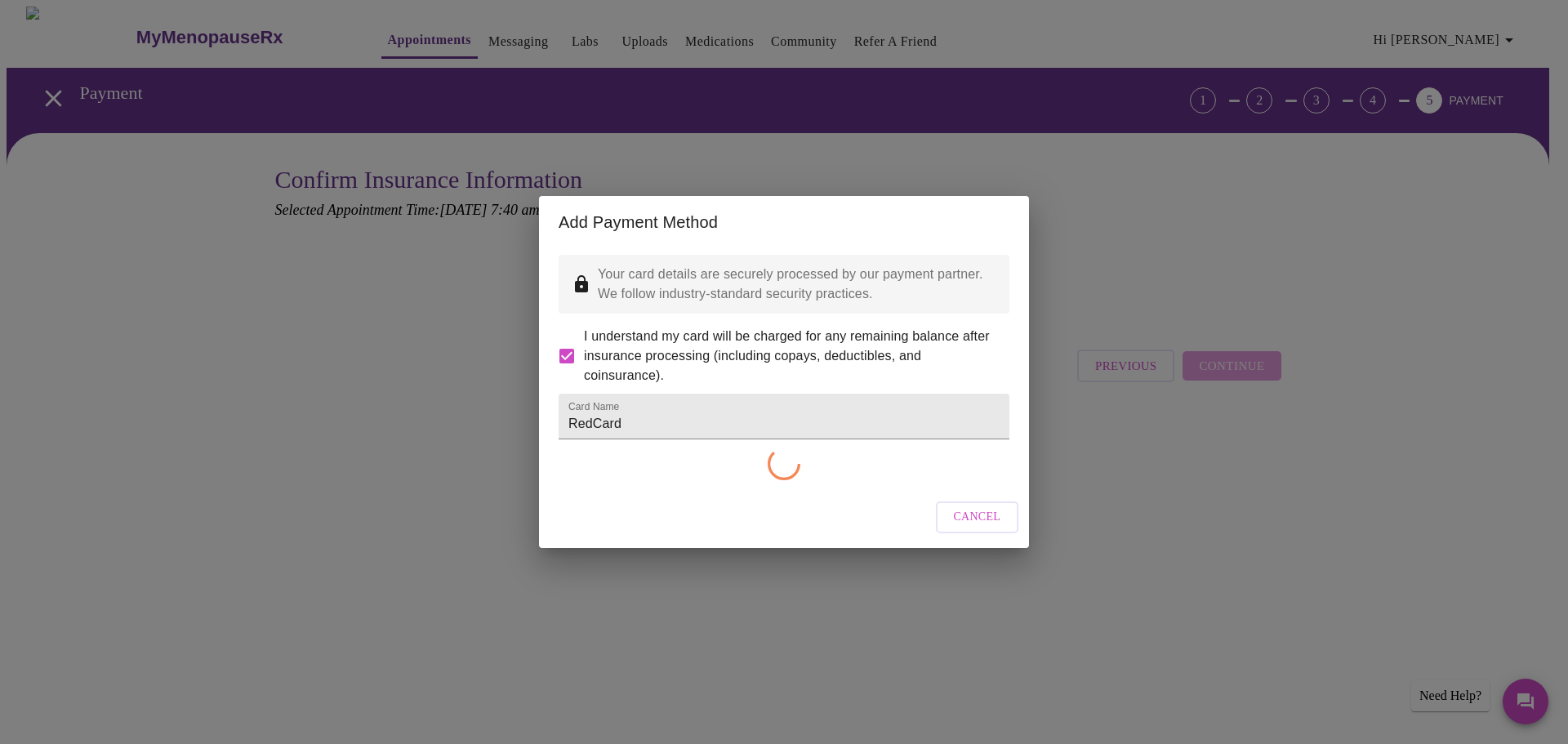
checkbox input "false"
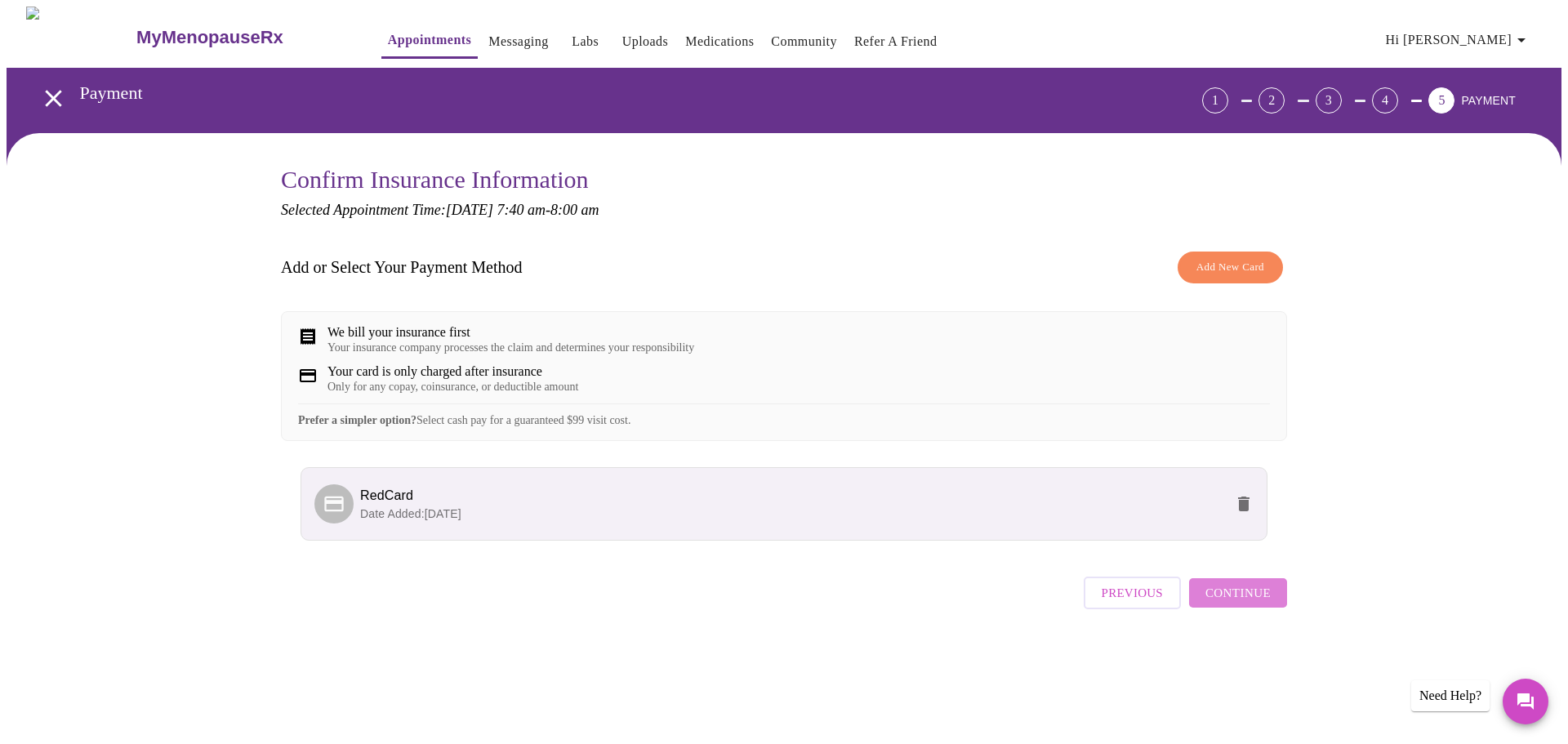
click at [1249, 604] on span "Continue" at bounding box center [1238, 592] width 65 height 21
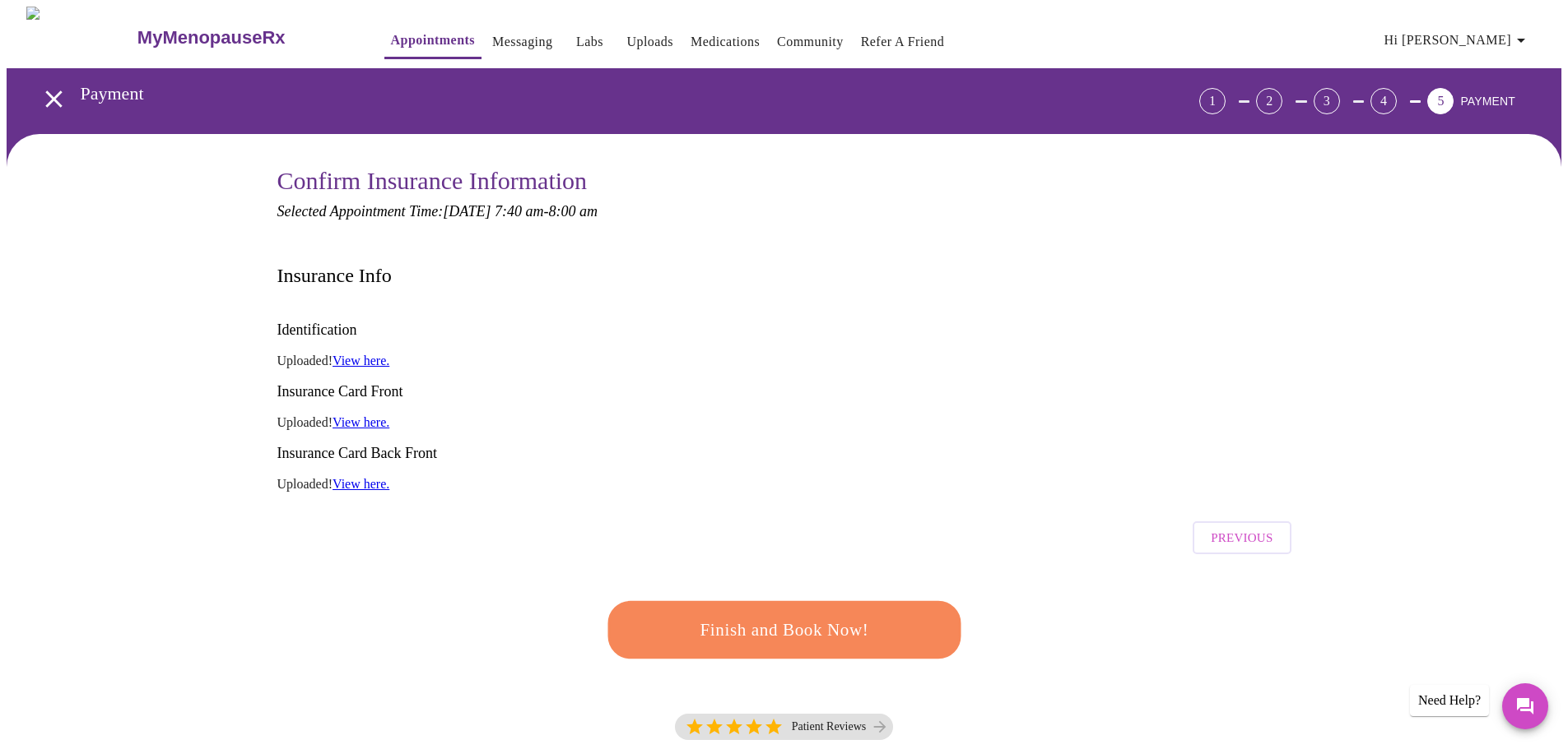
click at [771, 615] on span "Finish and Book Now!" at bounding box center [784, 630] width 304 height 31
